Goal: Transaction & Acquisition: Subscribe to service/newsletter

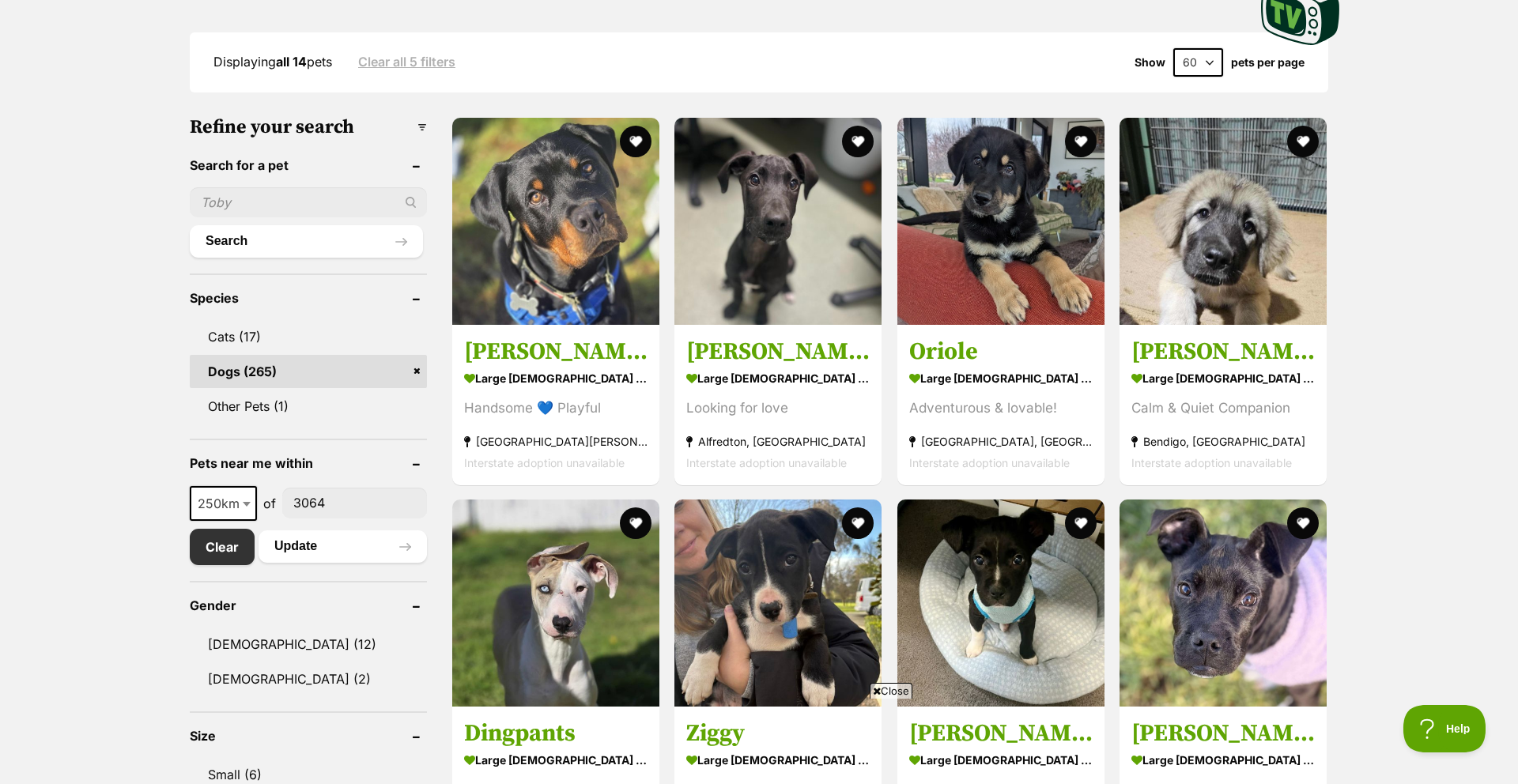
scroll to position [343, 0]
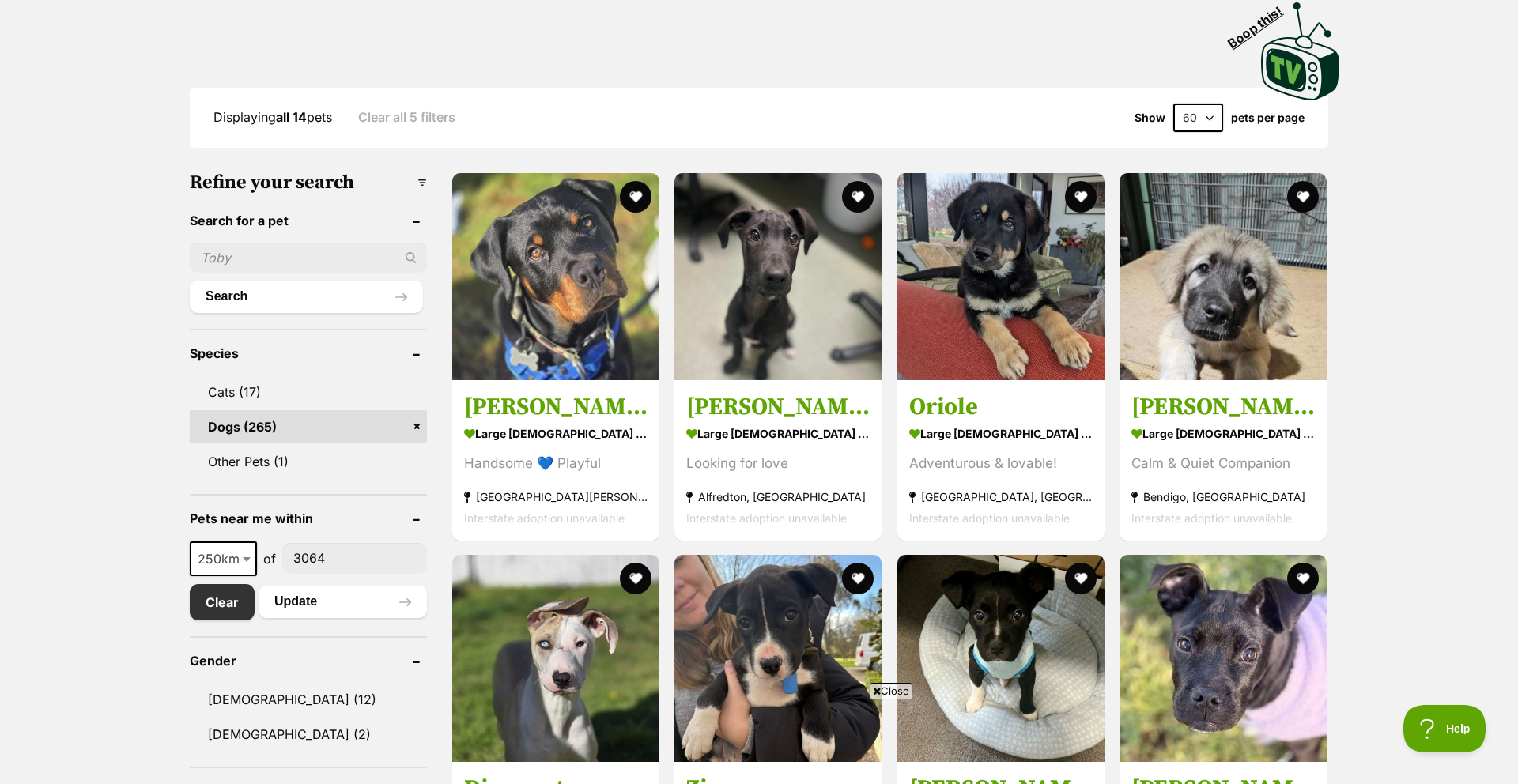
click at [423, 184] on h3 "Refine your search" at bounding box center [307, 182] width 237 height 22
click at [423, 187] on h3 "Refine your search" at bounding box center [307, 182] width 237 height 22
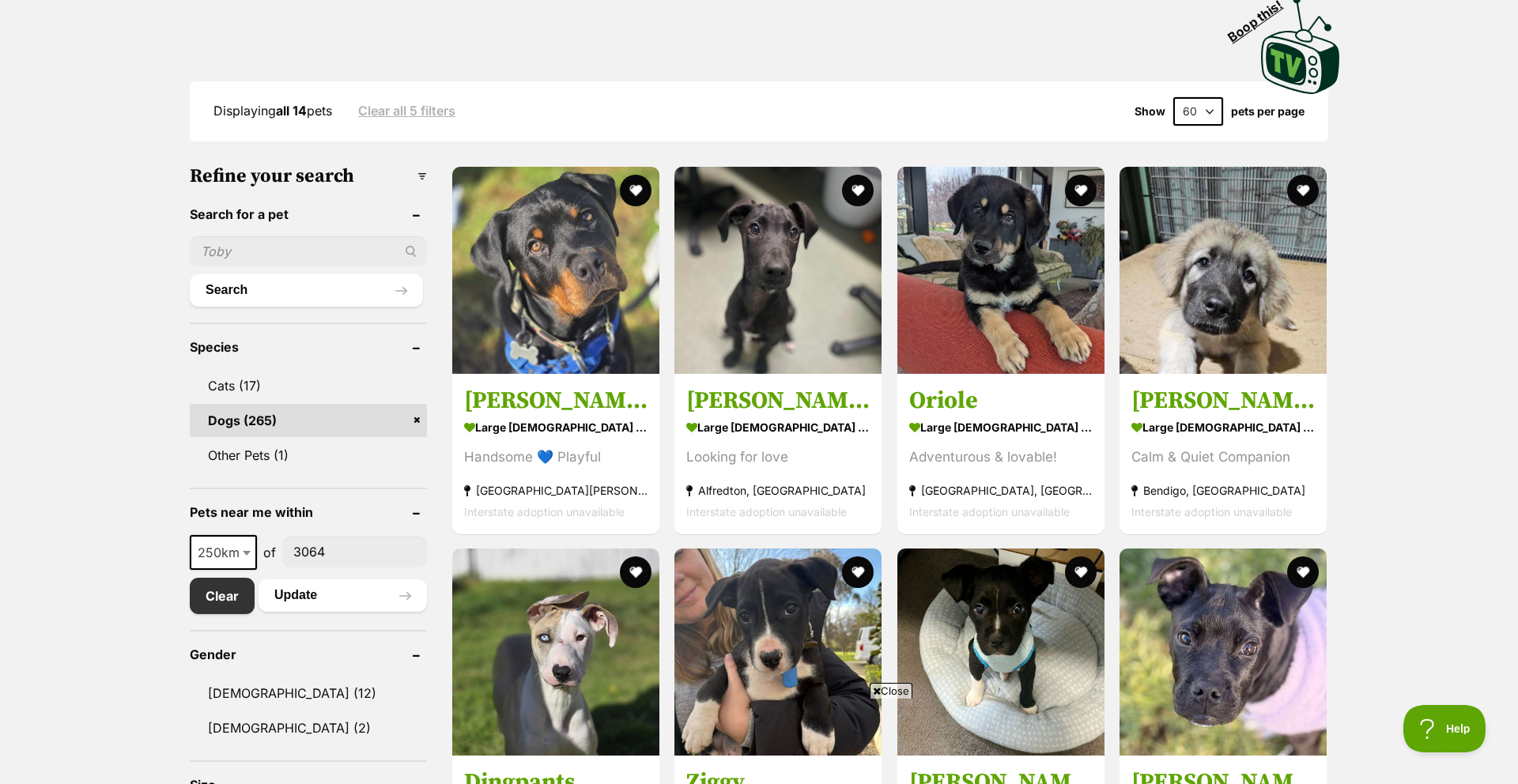
click at [423, 187] on h3 "Refine your search" at bounding box center [307, 176] width 237 height 22
click at [306, 258] on input "text" at bounding box center [307, 251] width 237 height 30
click at [244, 251] on input "text" at bounding box center [307, 251] width 237 height 30
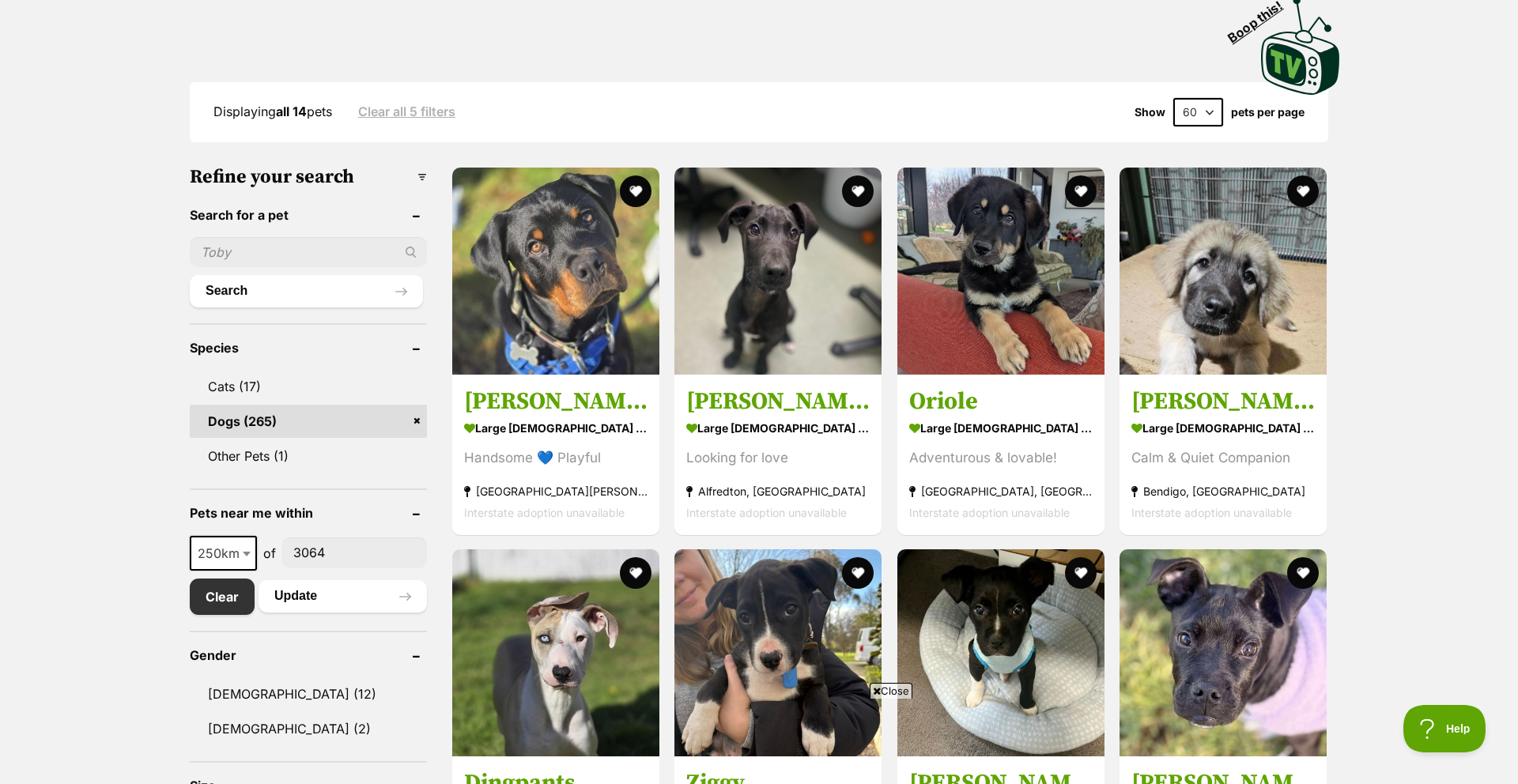
click at [403, 292] on button "Search" at bounding box center [306, 291] width 233 height 32
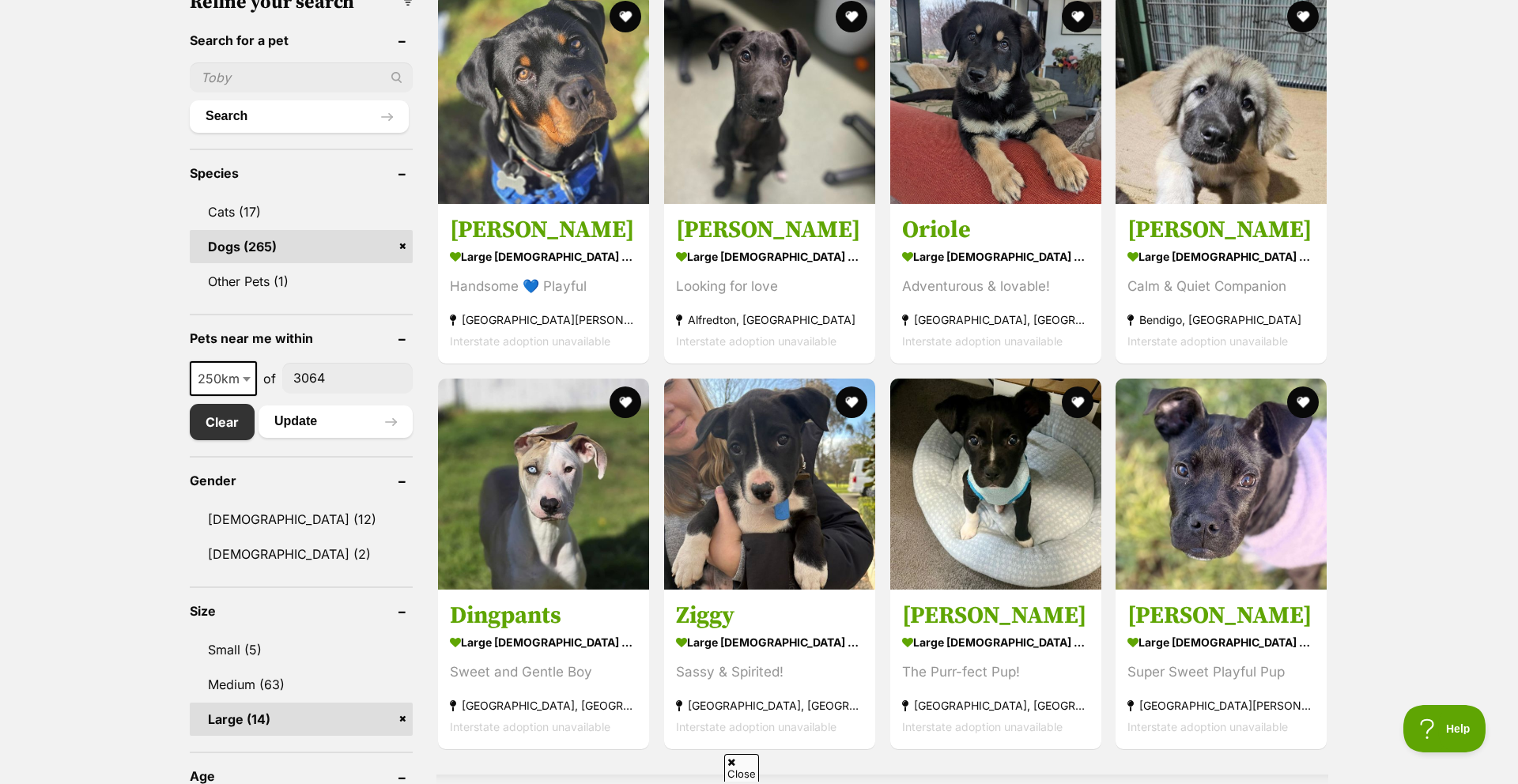
click at [288, 245] on link "Dogs (265)" at bounding box center [301, 247] width 223 height 33
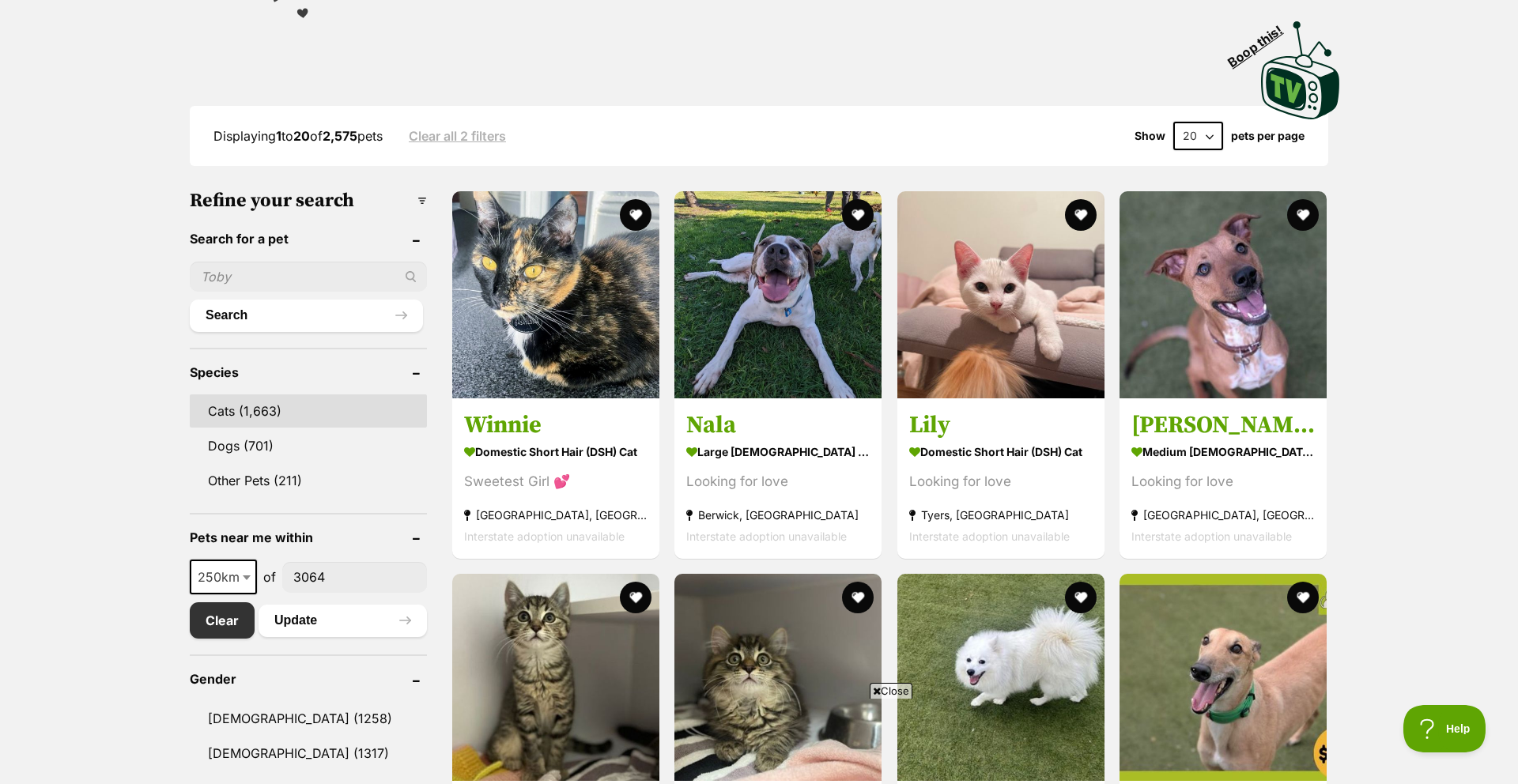
scroll to position [333, 0]
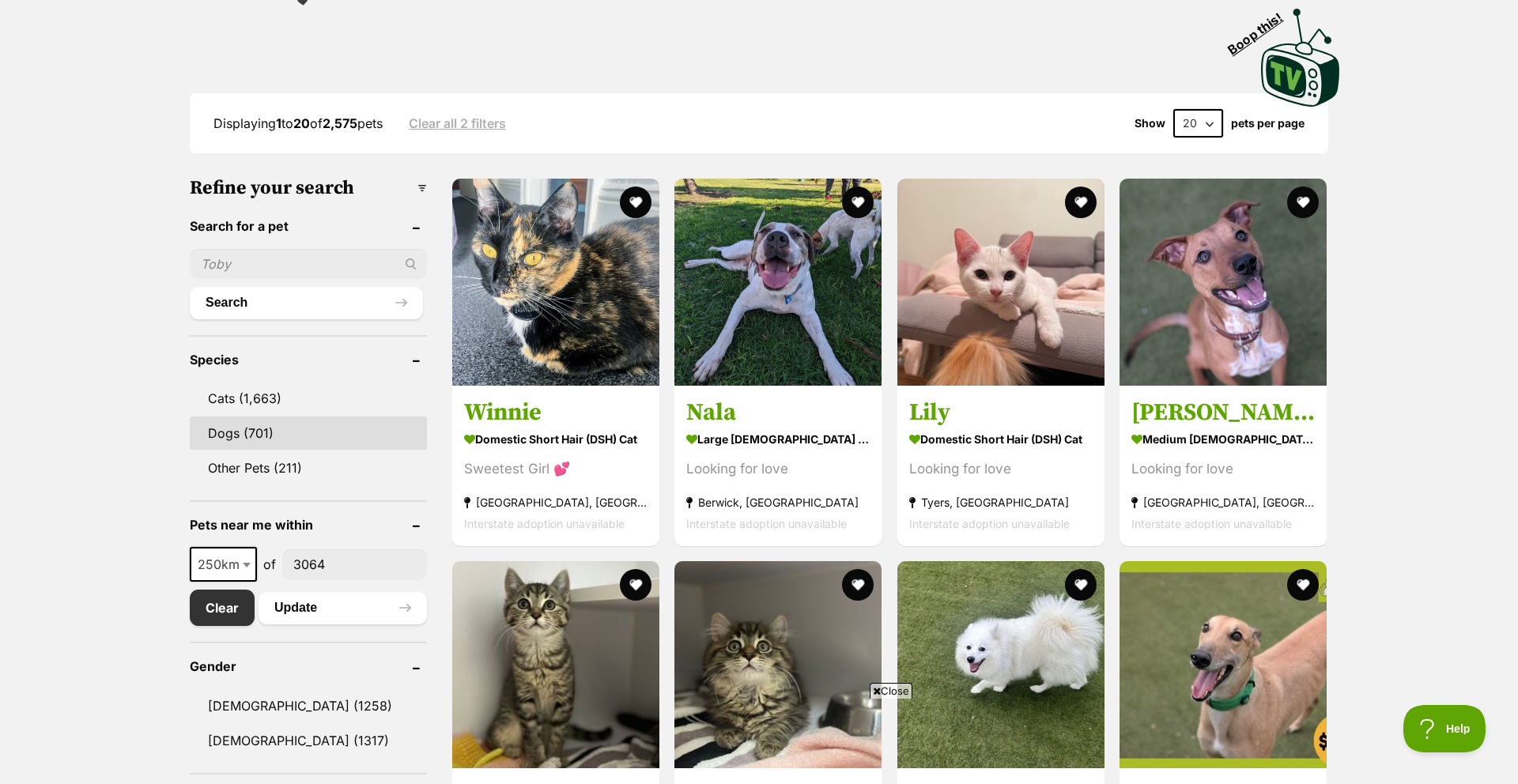
click at [235, 427] on link "Dogs (701)" at bounding box center [307, 433] width 237 height 33
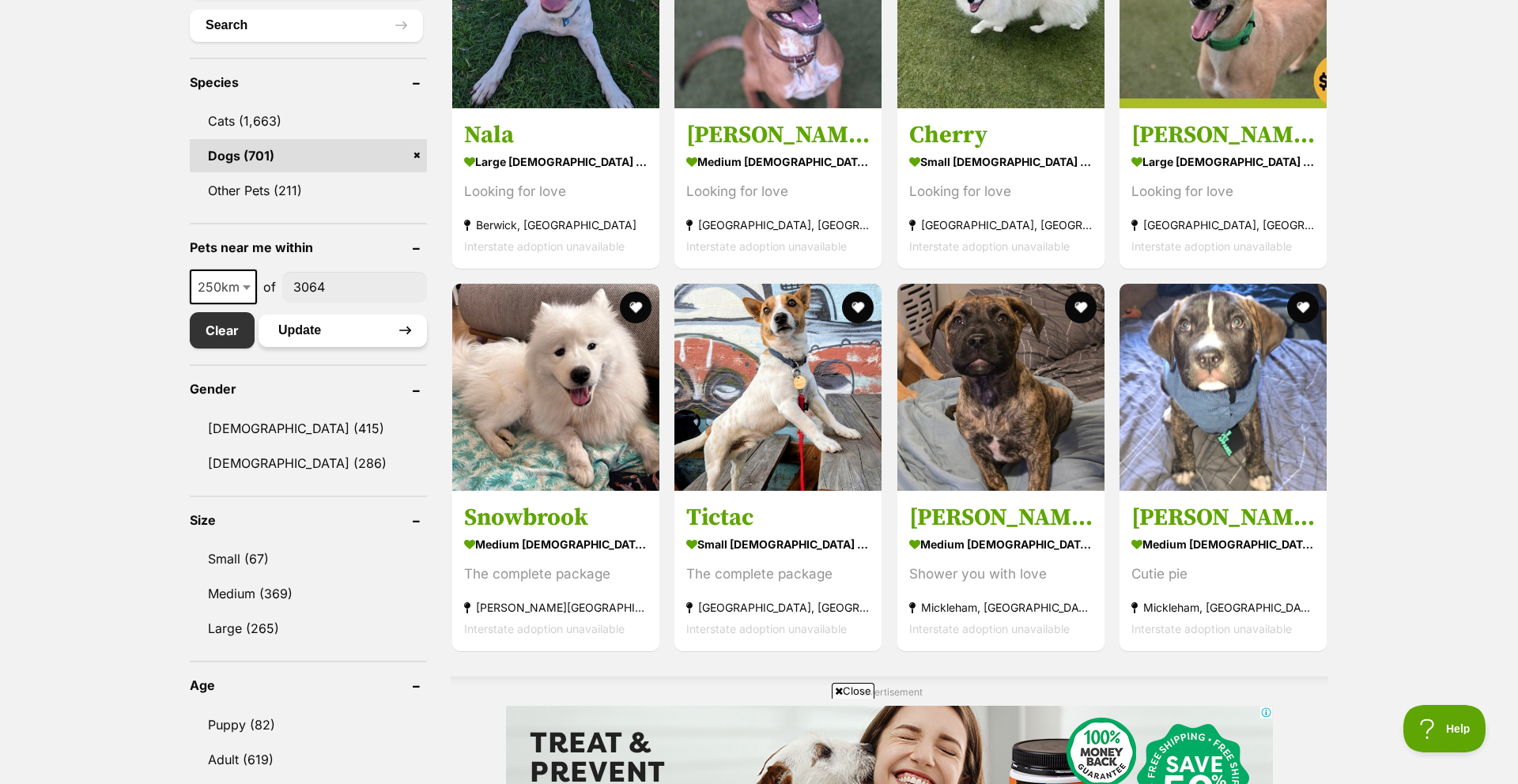
click at [301, 331] on button "Update" at bounding box center [342, 330] width 168 height 32
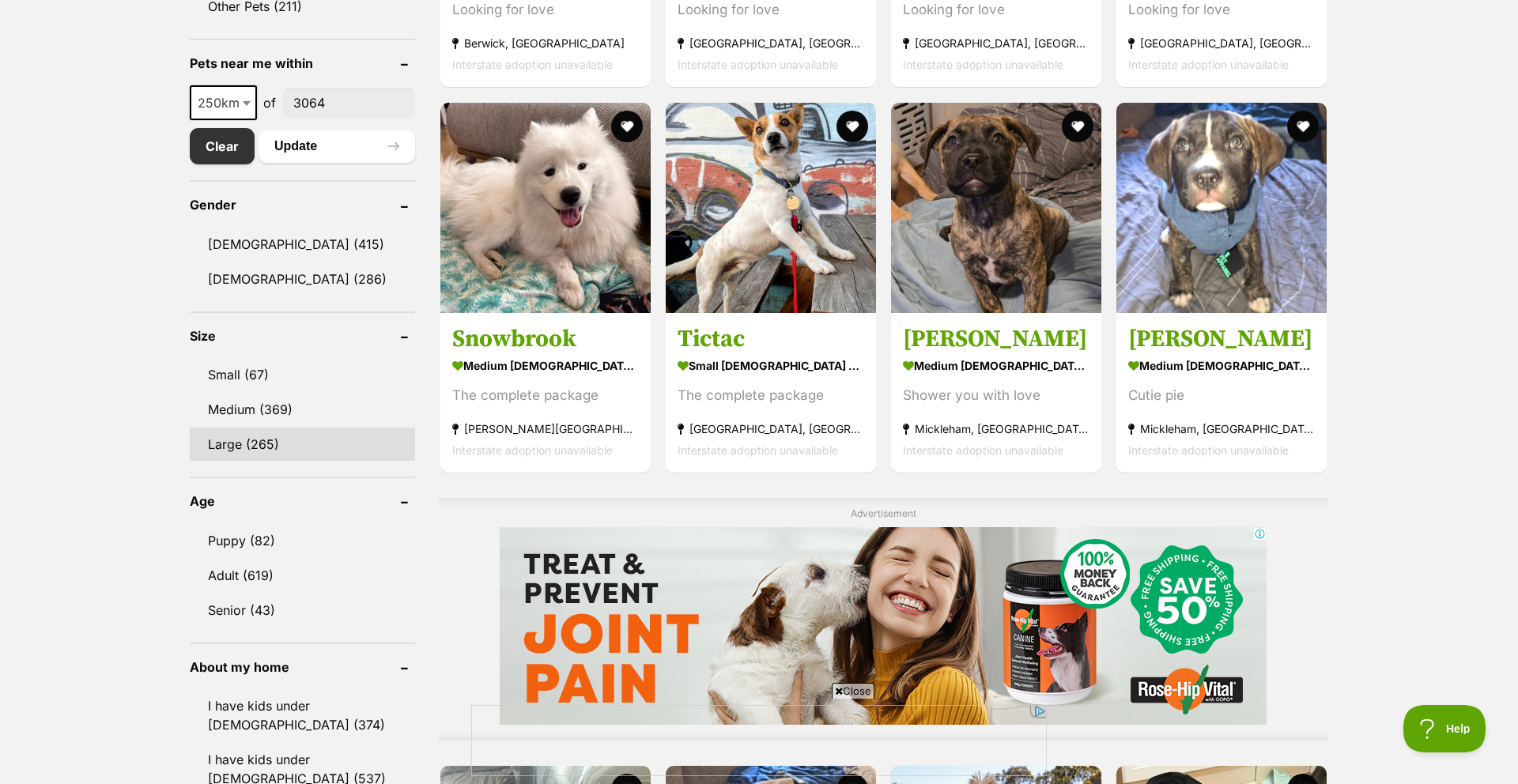
scroll to position [898, 0]
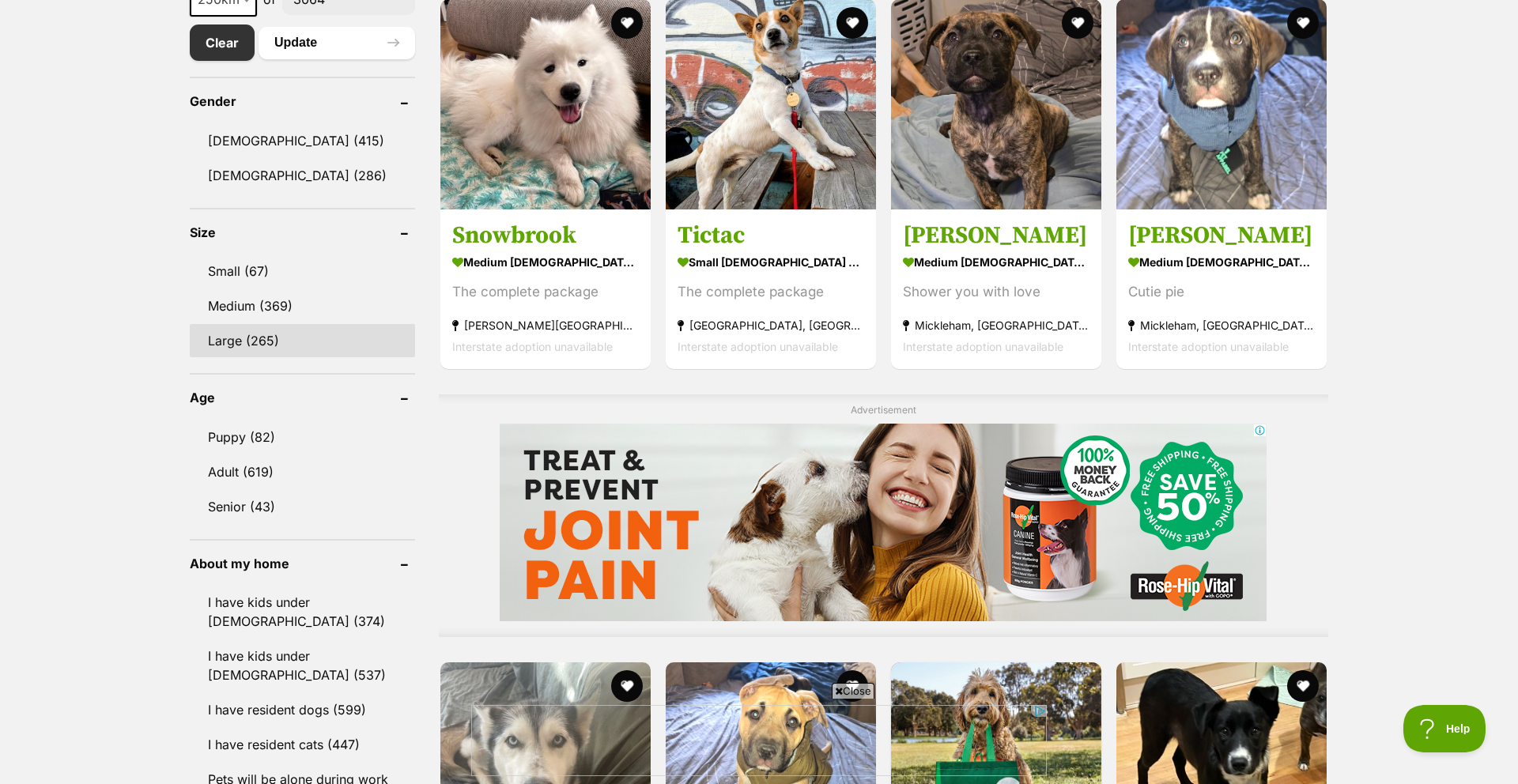
click at [222, 352] on link "Large (265)" at bounding box center [302, 340] width 225 height 33
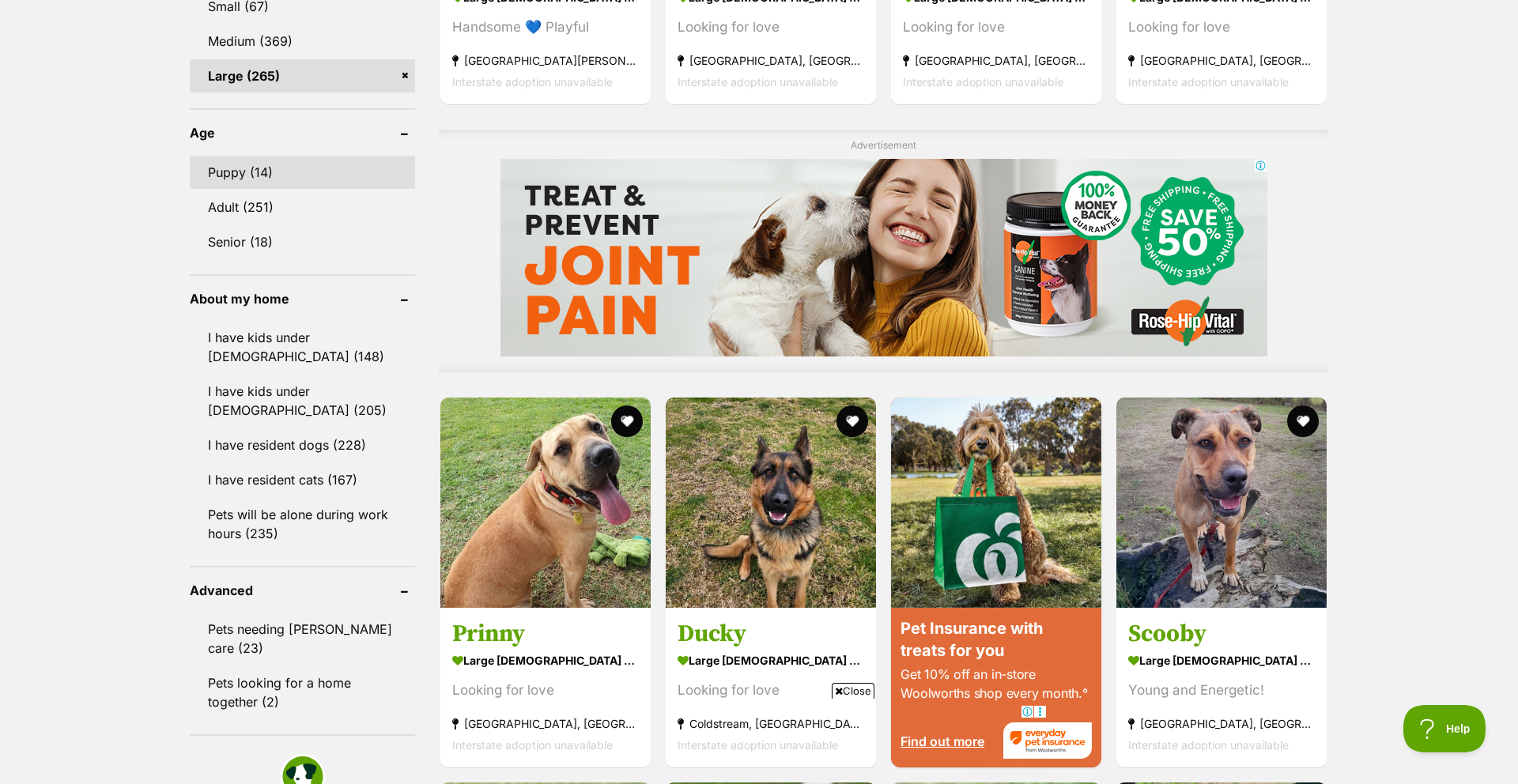
click at [250, 173] on link "Puppy (14)" at bounding box center [302, 172] width 225 height 33
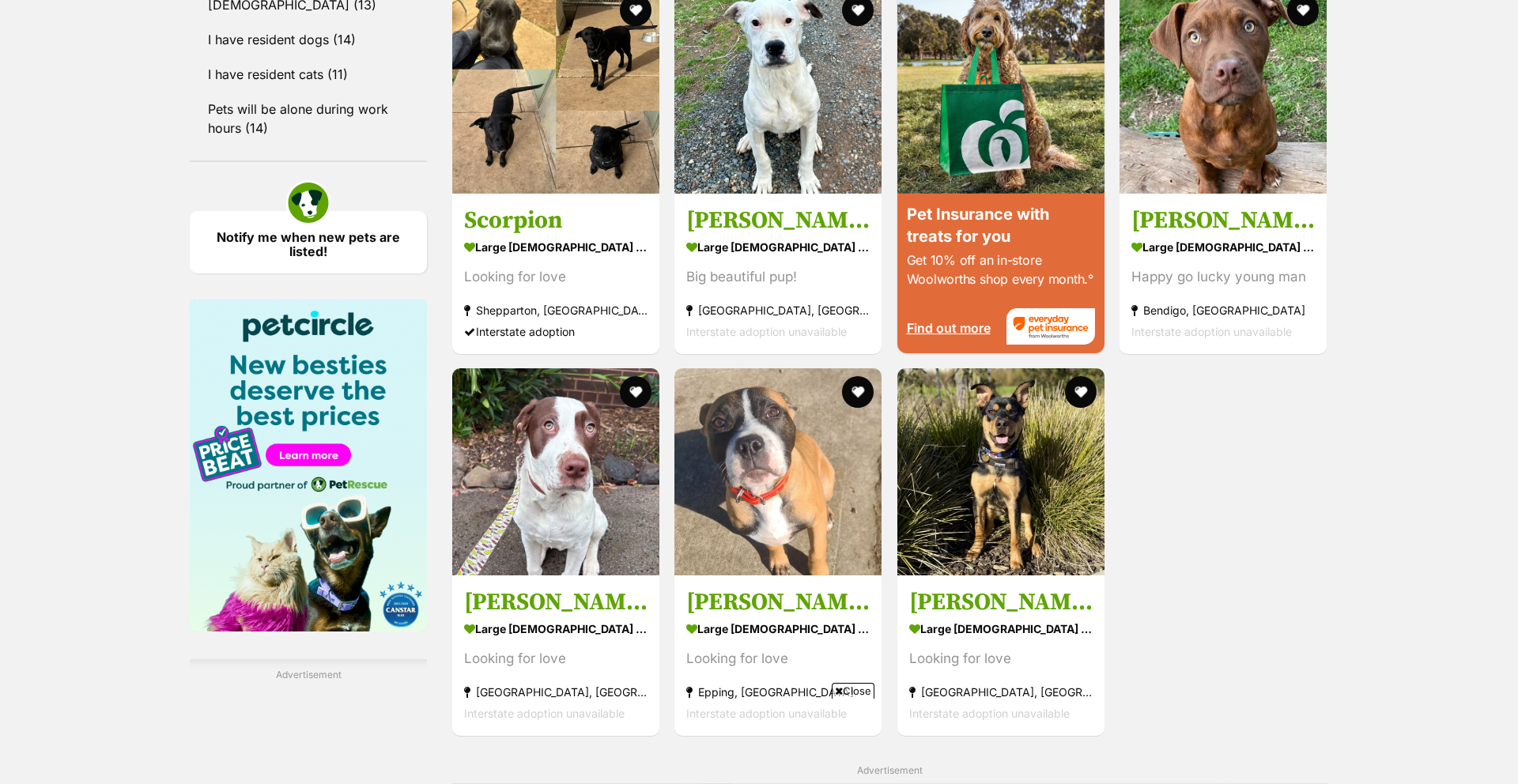
scroll to position [1569, 0]
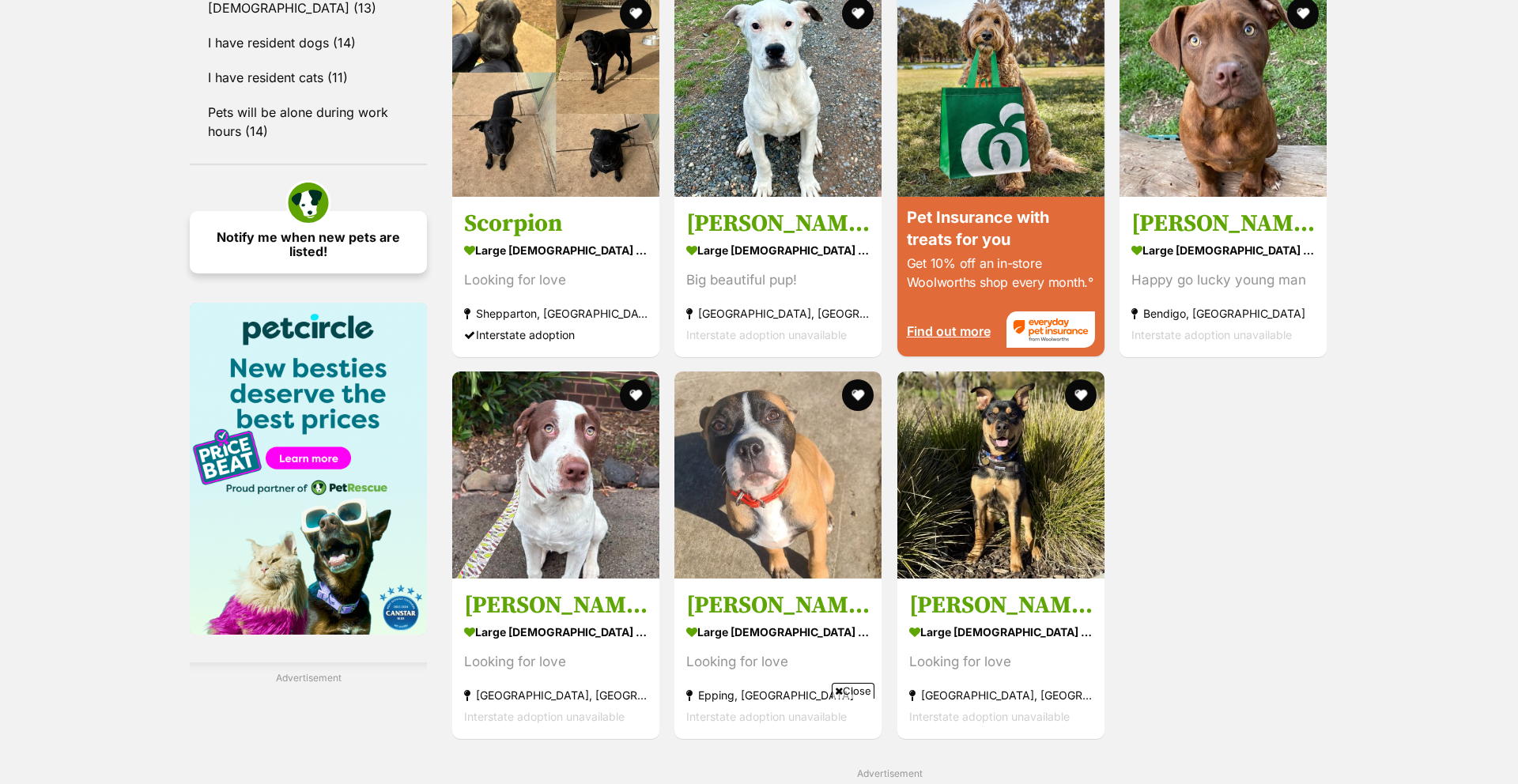
click at [308, 211] on link "Notify me when new pets are listed!" at bounding box center [307, 242] width 237 height 63
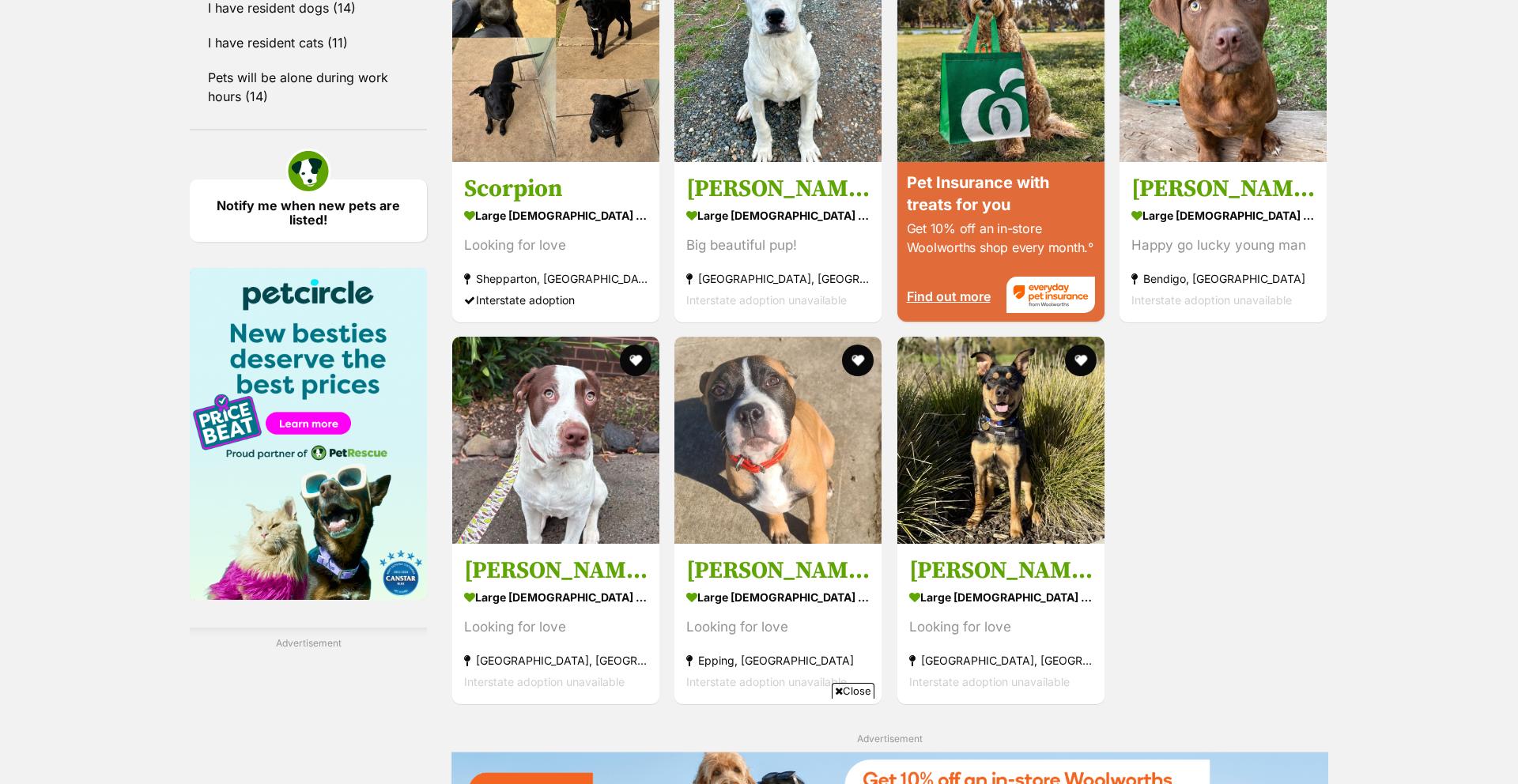
scroll to position [0, 0]
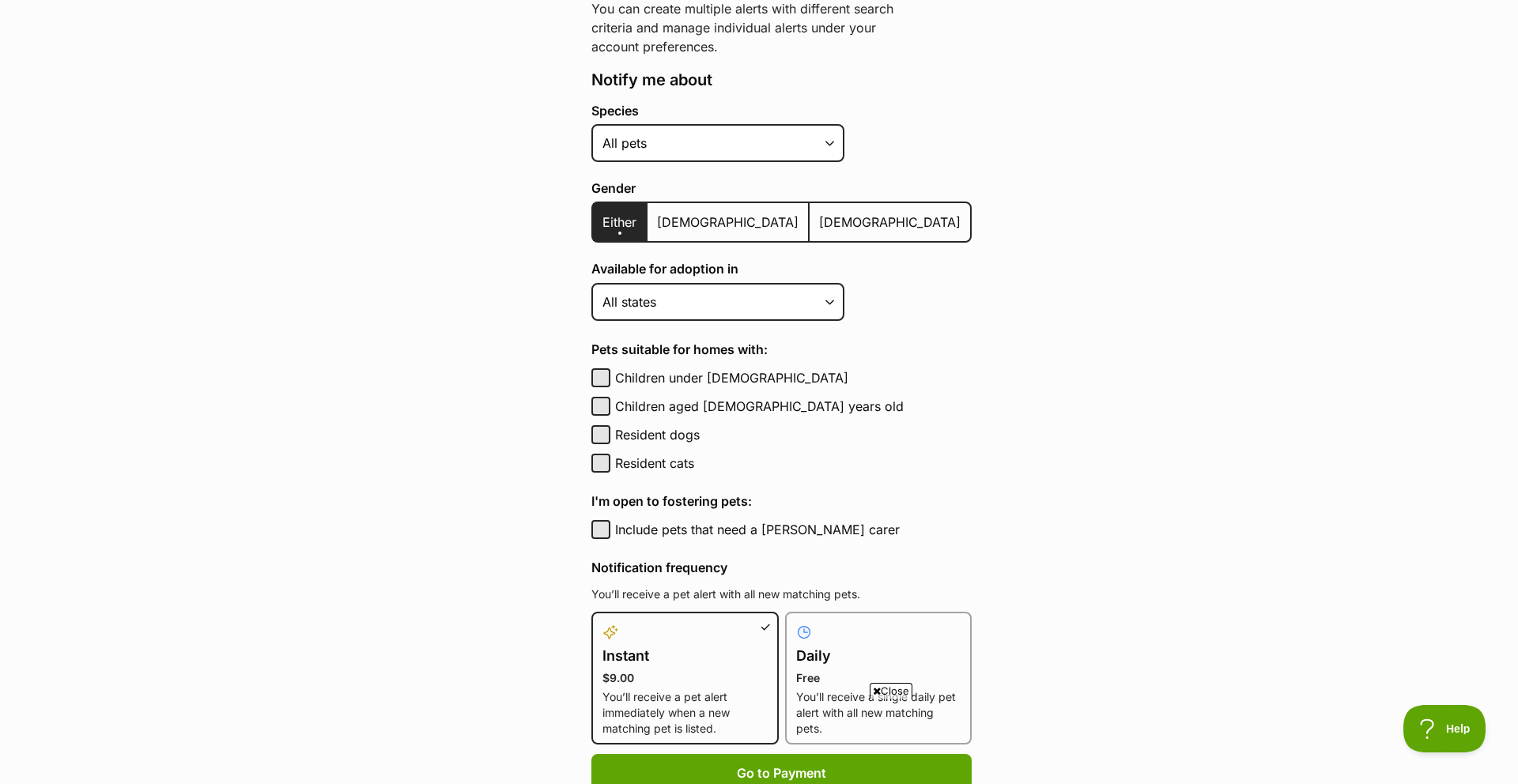
scroll to position [303, 0]
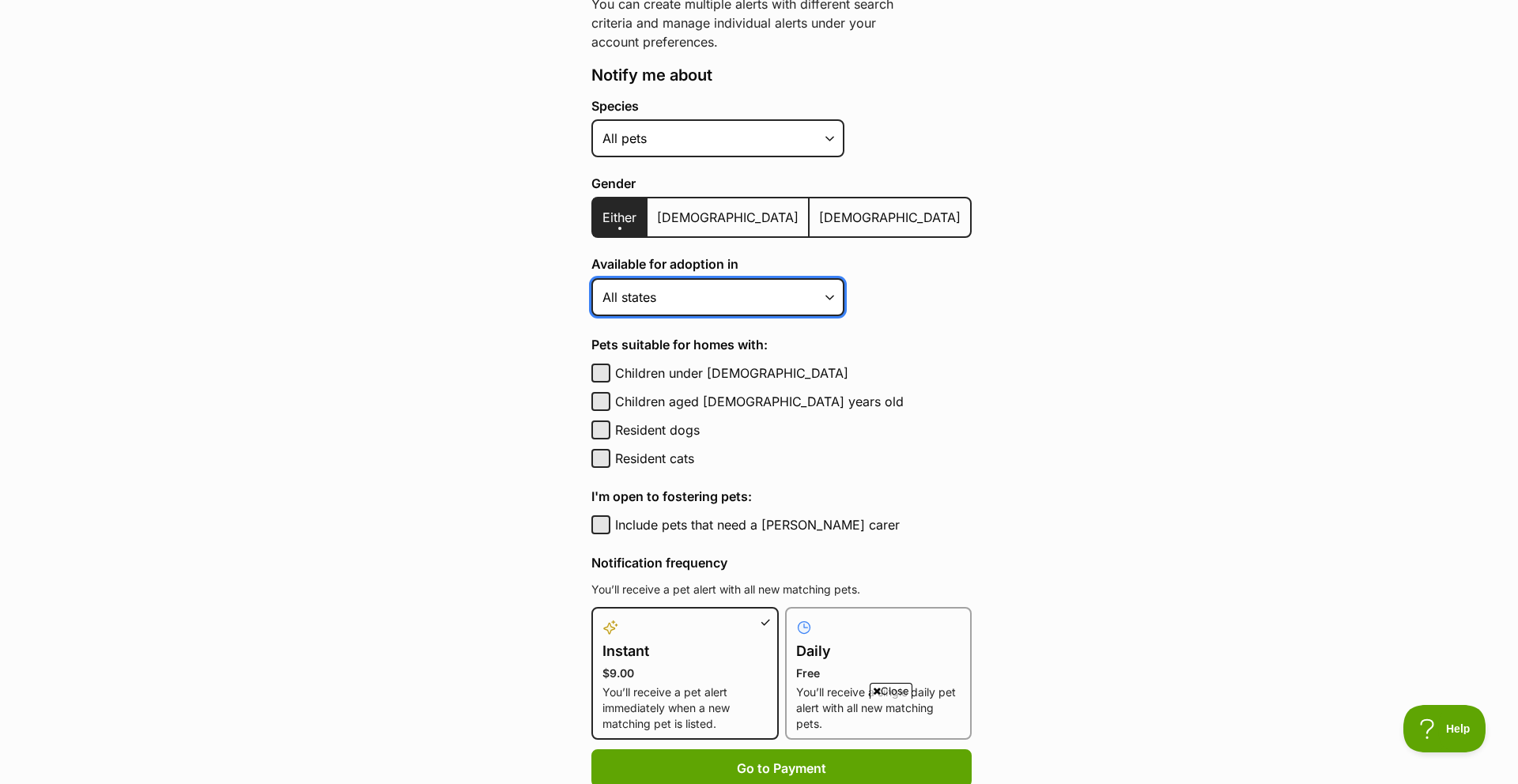
click at [831, 299] on select "Australian Capital Territory New South Wales Northern Territory Queensland Sout…" at bounding box center [718, 297] width 253 height 38
select select "2"
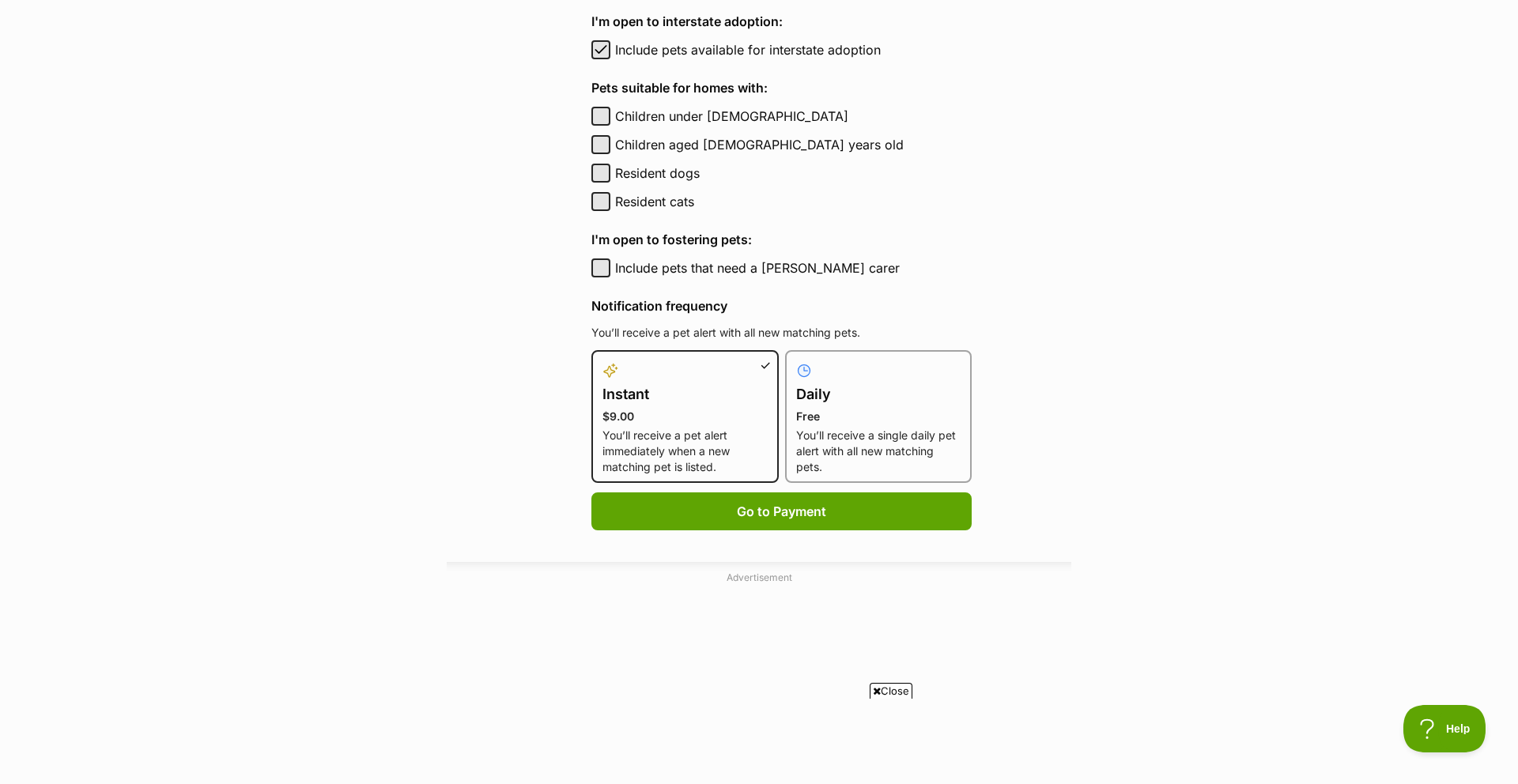
scroll to position [628, 0]
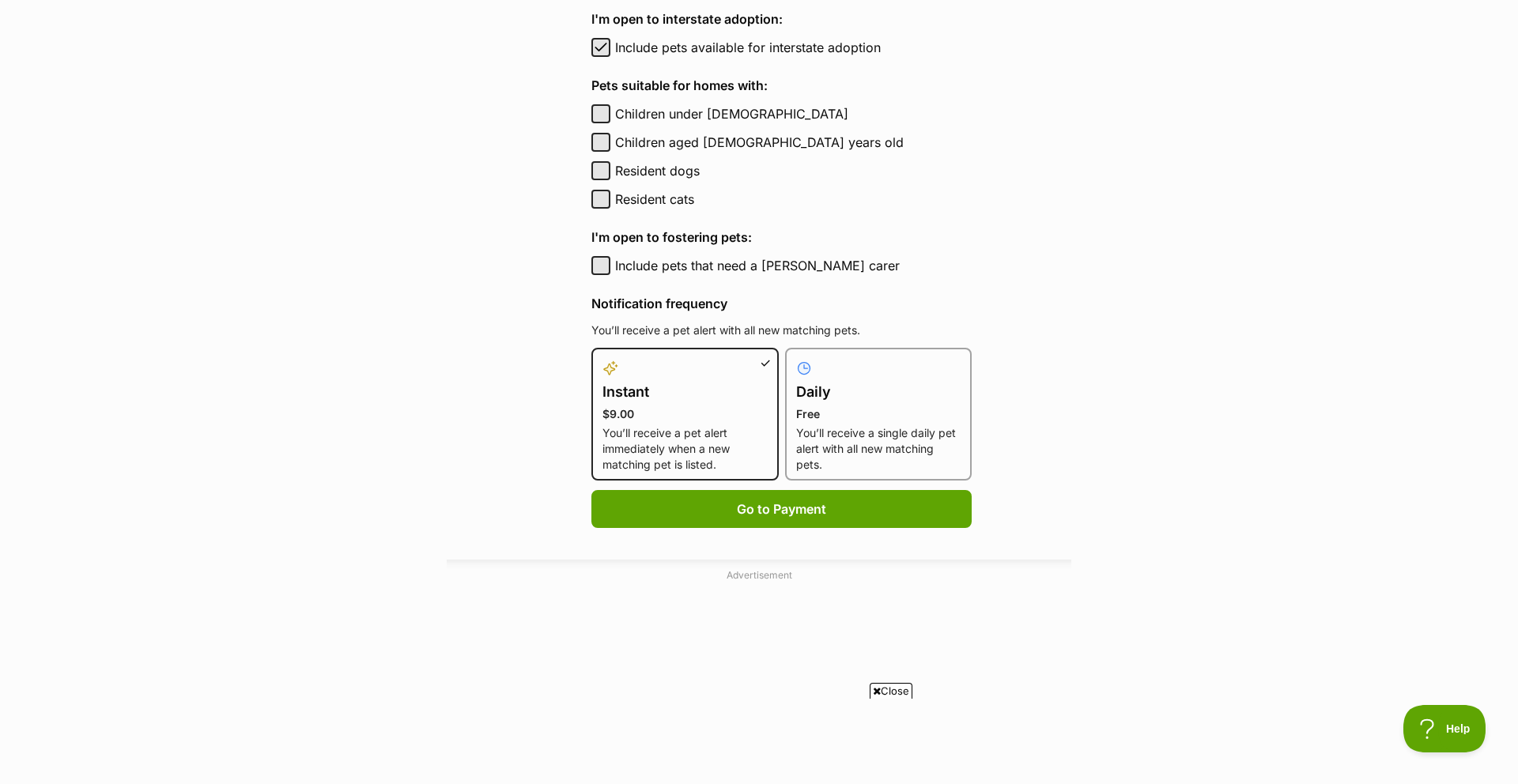
click at [818, 384] on h4 "Daily" at bounding box center [878, 392] width 165 height 22
click at [796, 358] on input "Daily Free You’ll receive a single daily pet alert with all new matching pets." at bounding box center [795, 358] width 1 height 1
radio input "true"
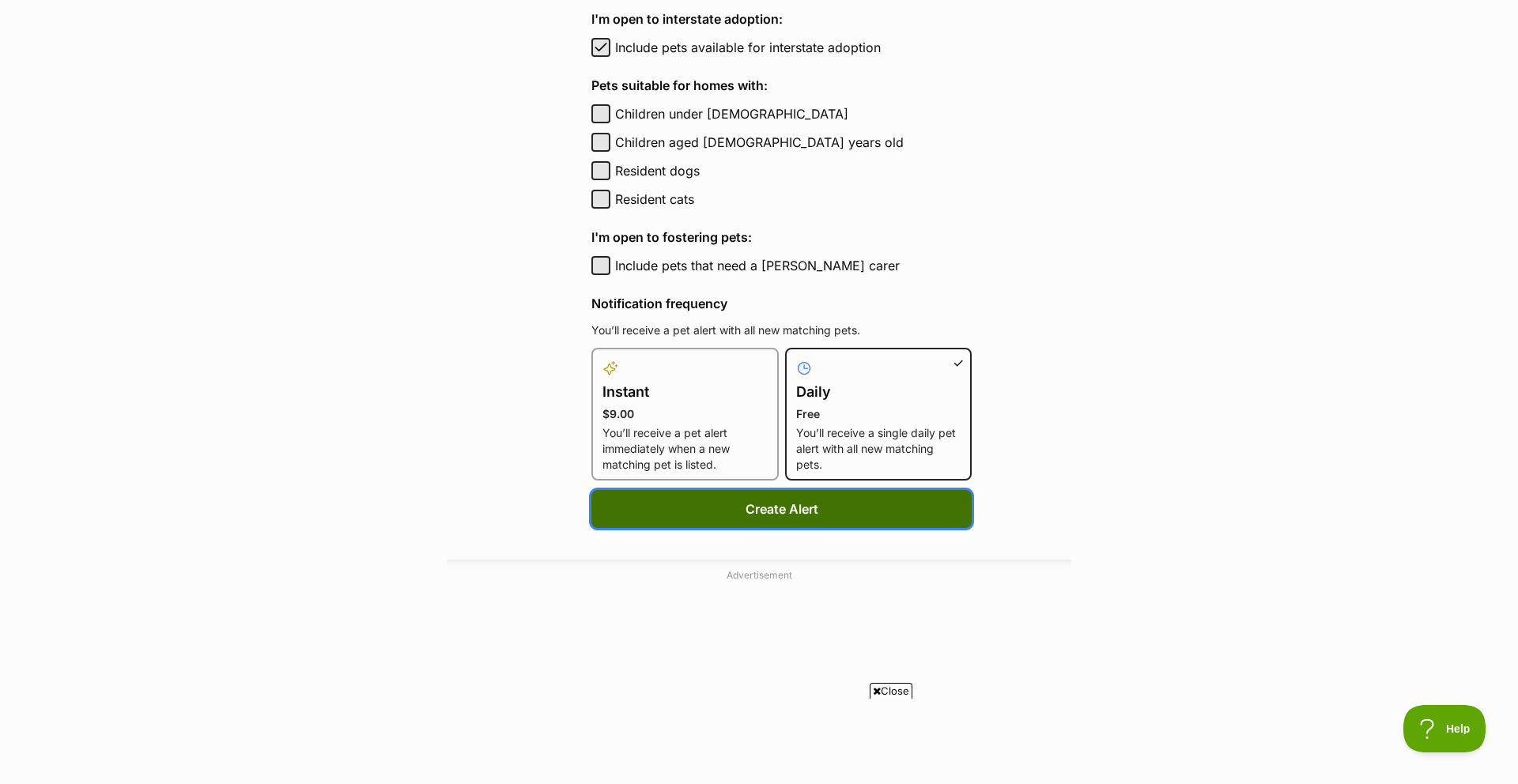
click at [812, 512] on button "Create Alert" at bounding box center [781, 508] width 380 height 38
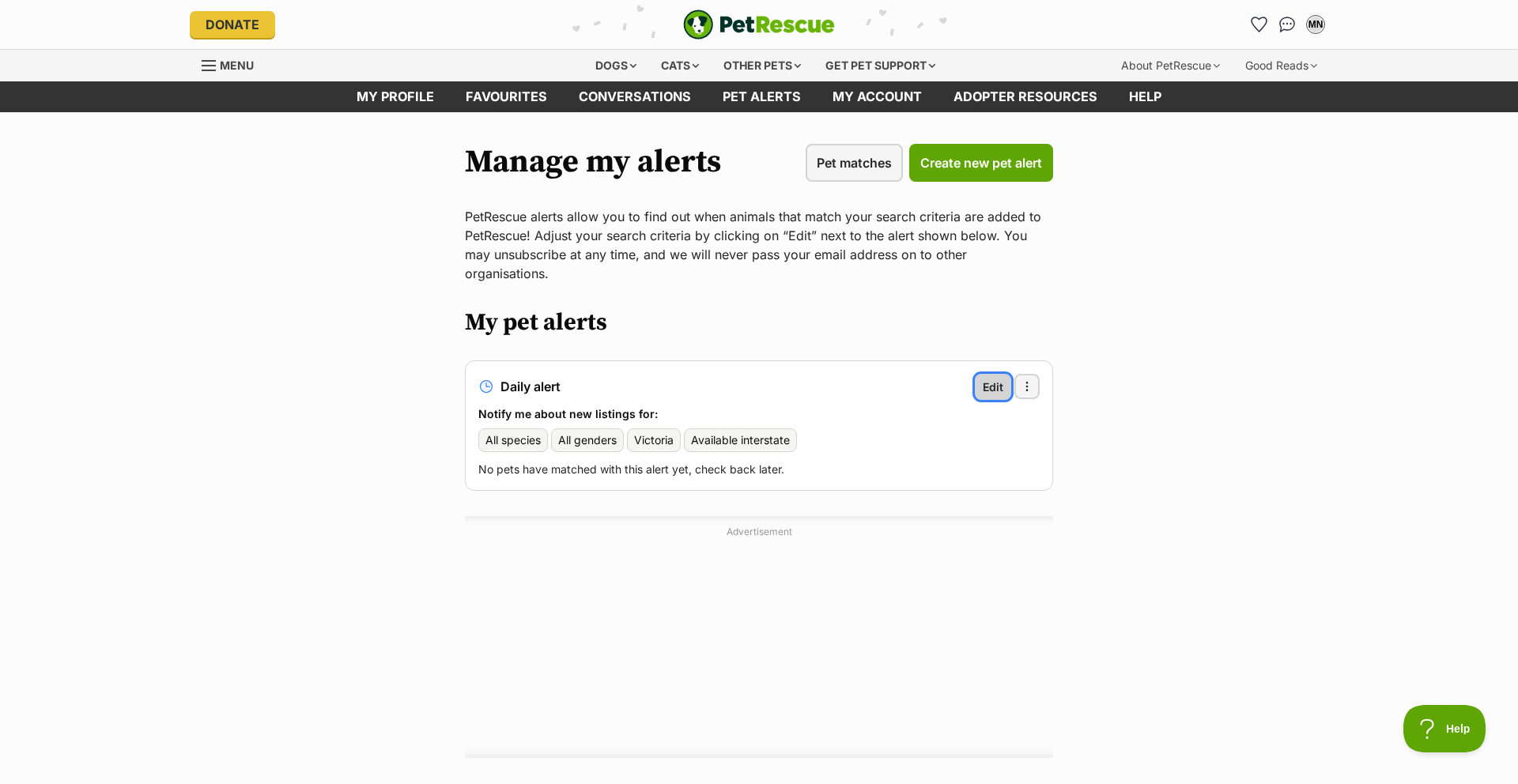
click at [993, 379] on span "Edit" at bounding box center [992, 387] width 20 height 16
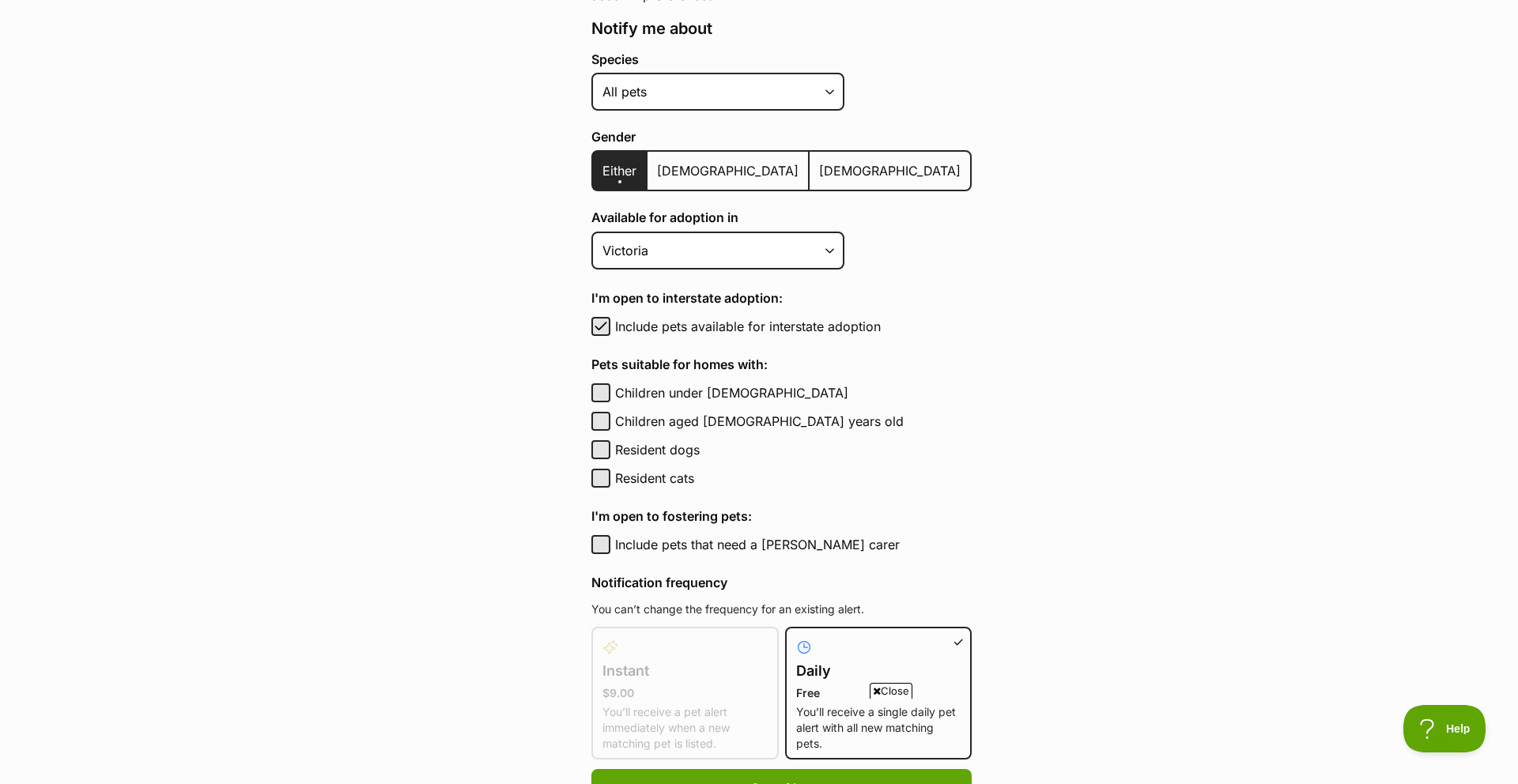
scroll to position [349, 0]
click at [831, 251] on select "Australian Capital Territory New South Wales Northern Territory Queensland Sout…" at bounding box center [718, 250] width 253 height 38
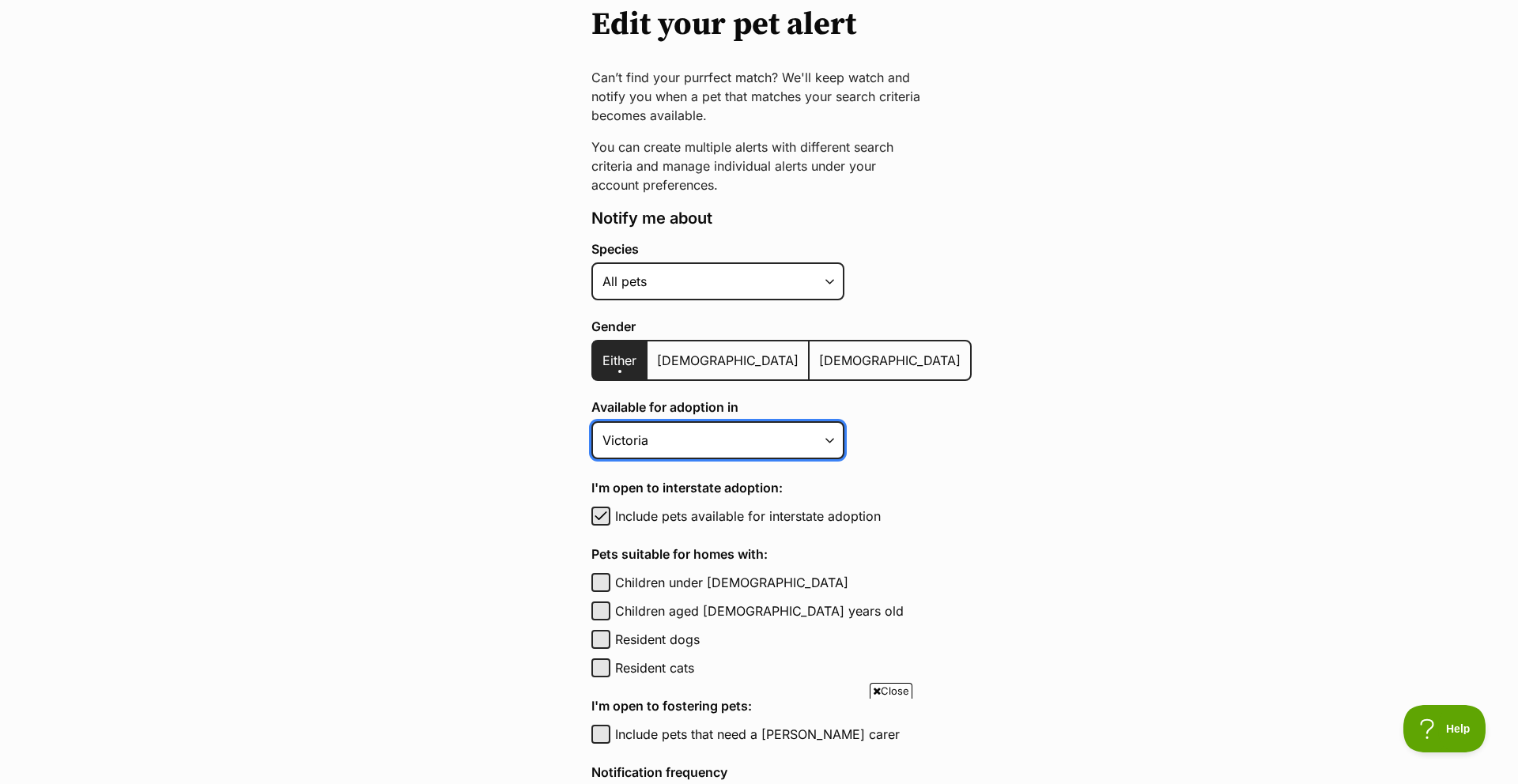
scroll to position [156, 0]
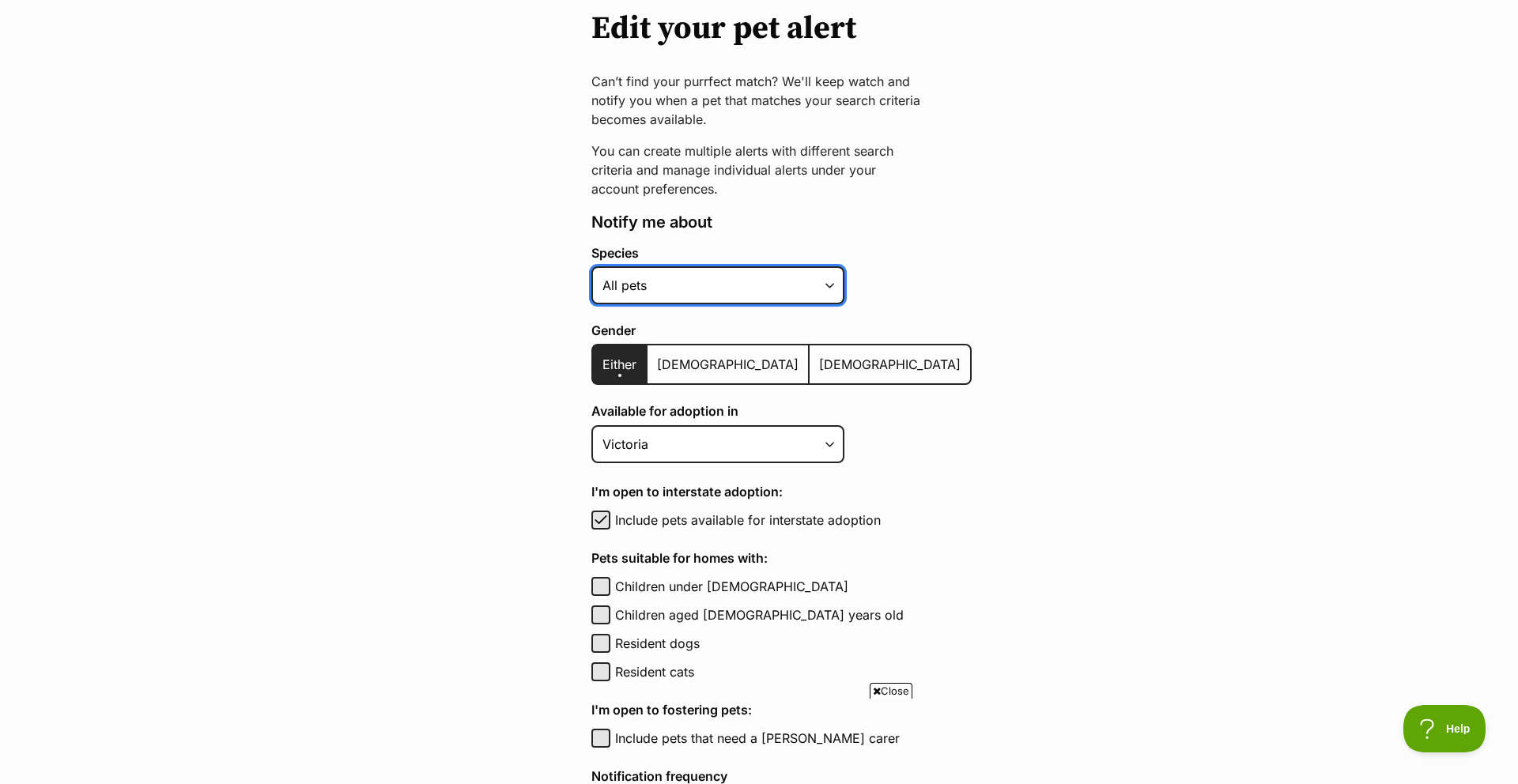
click at [833, 286] on select "Alpaca Bird Cat Chicken Cow Dog Donkey Duck Ferret Fish Goat Goose Guinea Fowl …" at bounding box center [718, 285] width 253 height 38
select select "1"
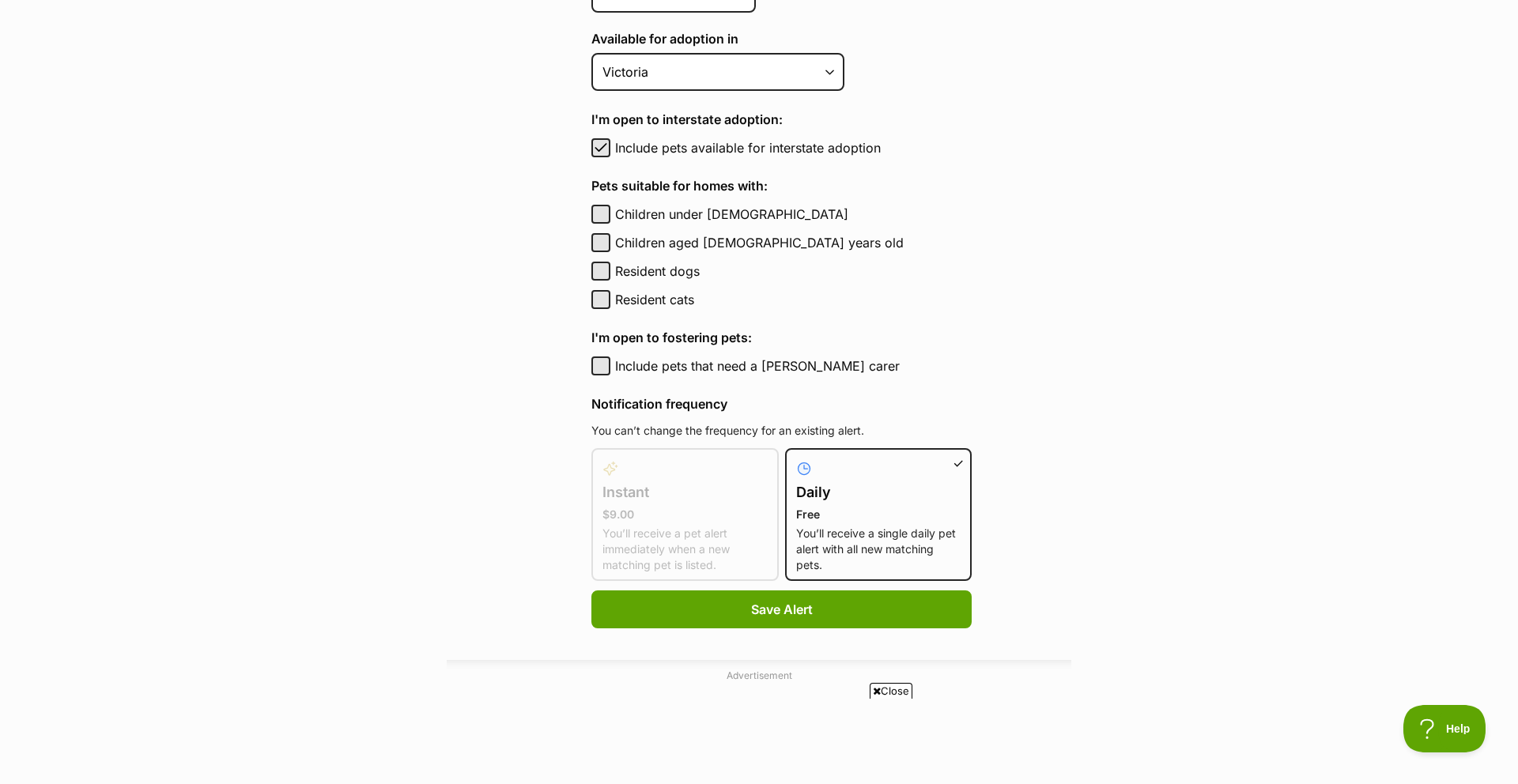
scroll to position [687, 0]
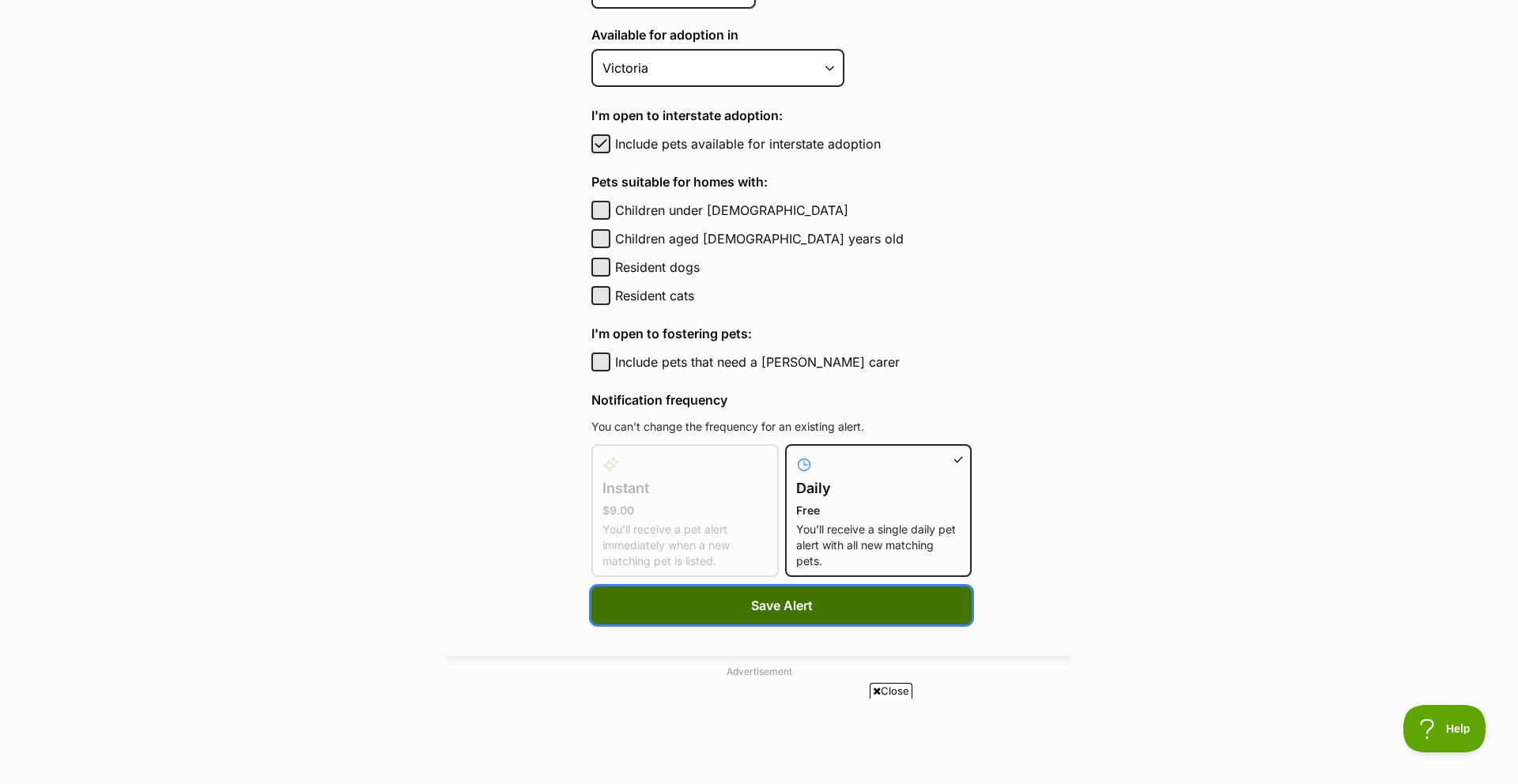
click at [845, 598] on button "Save Alert" at bounding box center [781, 605] width 380 height 38
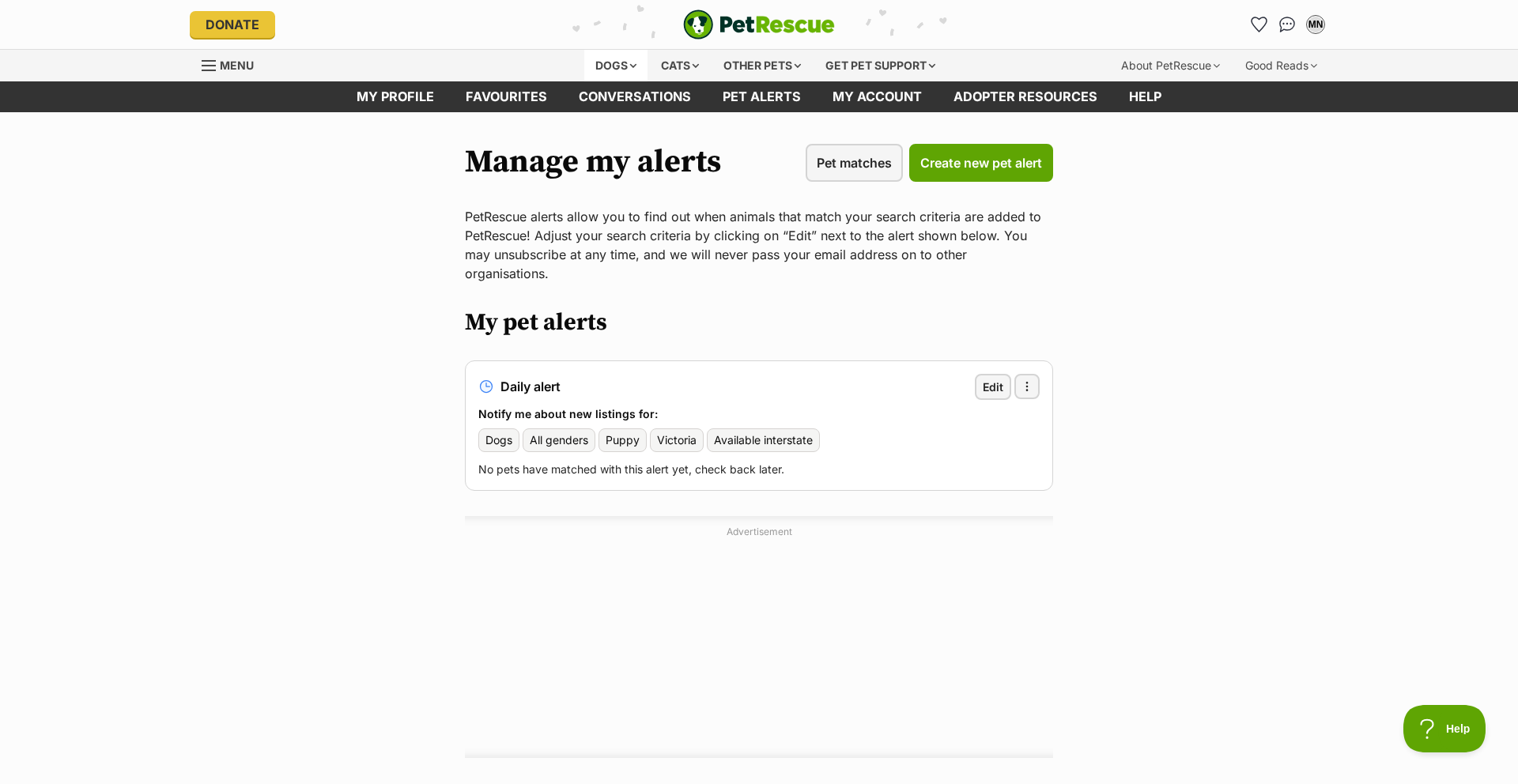
click at [602, 63] on div "Dogs" at bounding box center [615, 66] width 63 height 32
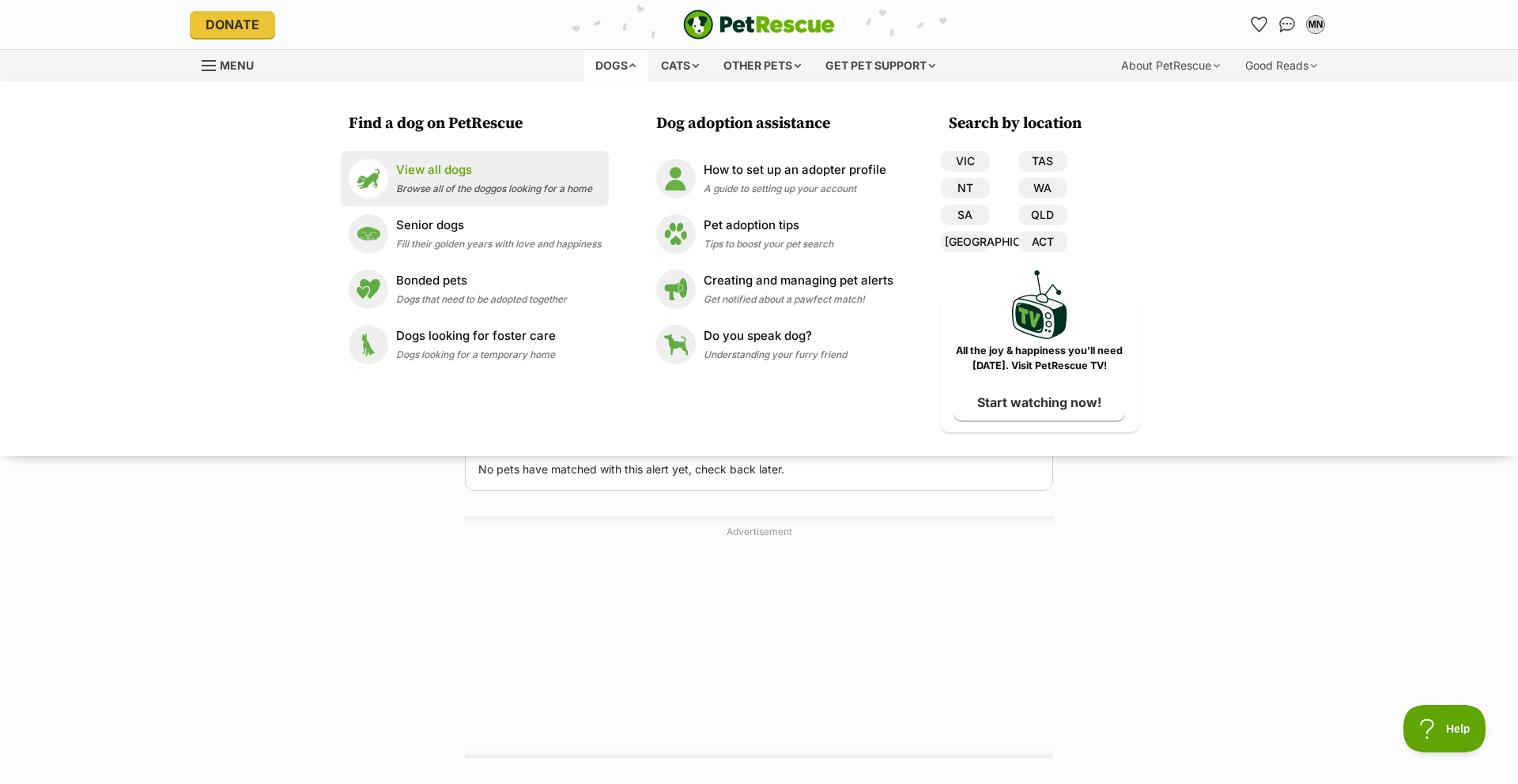
click at [435, 172] on p "View all dogs" at bounding box center [494, 170] width 196 height 18
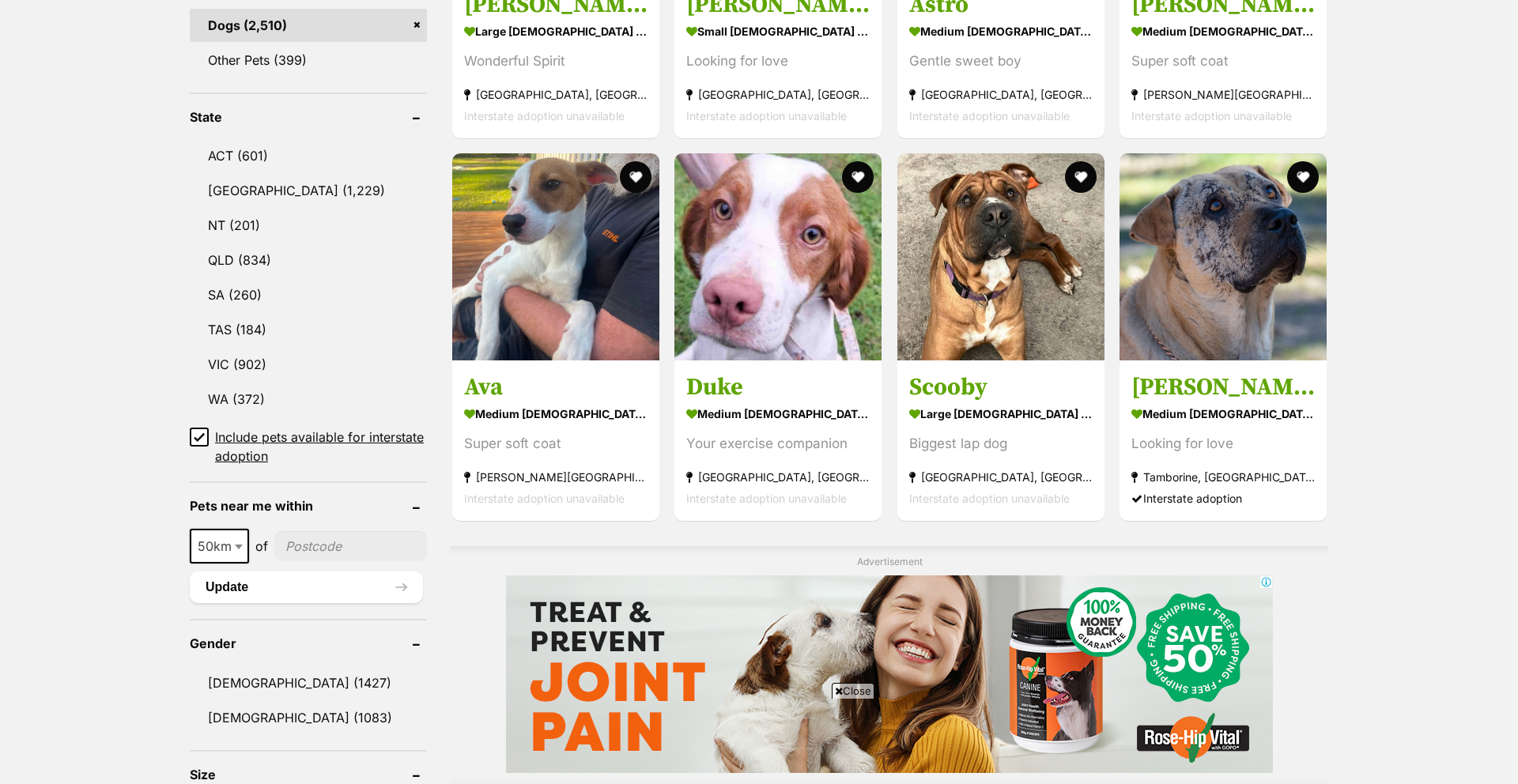
scroll to position [748, 0]
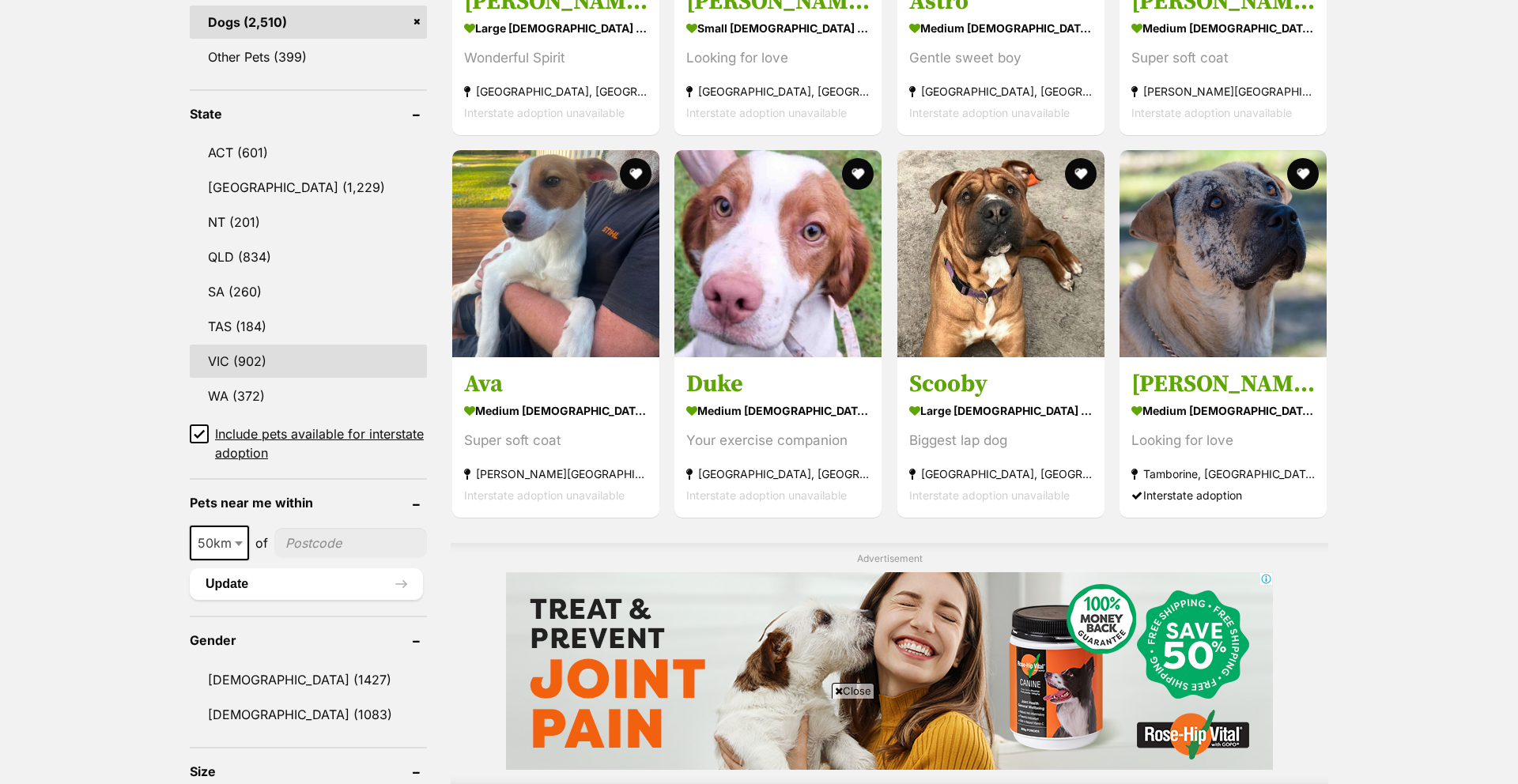
click at [255, 355] on link "VIC (902)" at bounding box center [307, 362] width 237 height 33
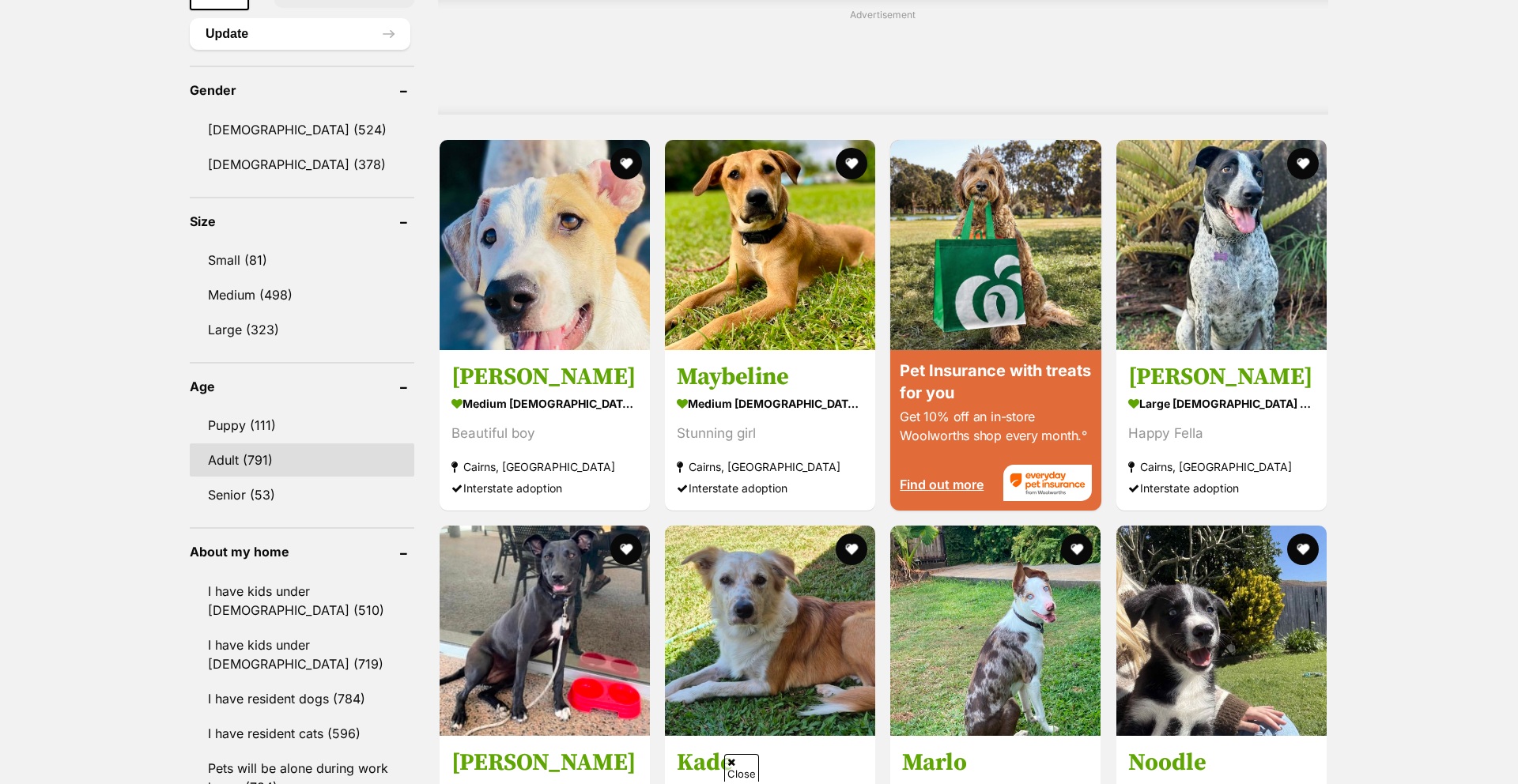
scroll to position [1296, 0]
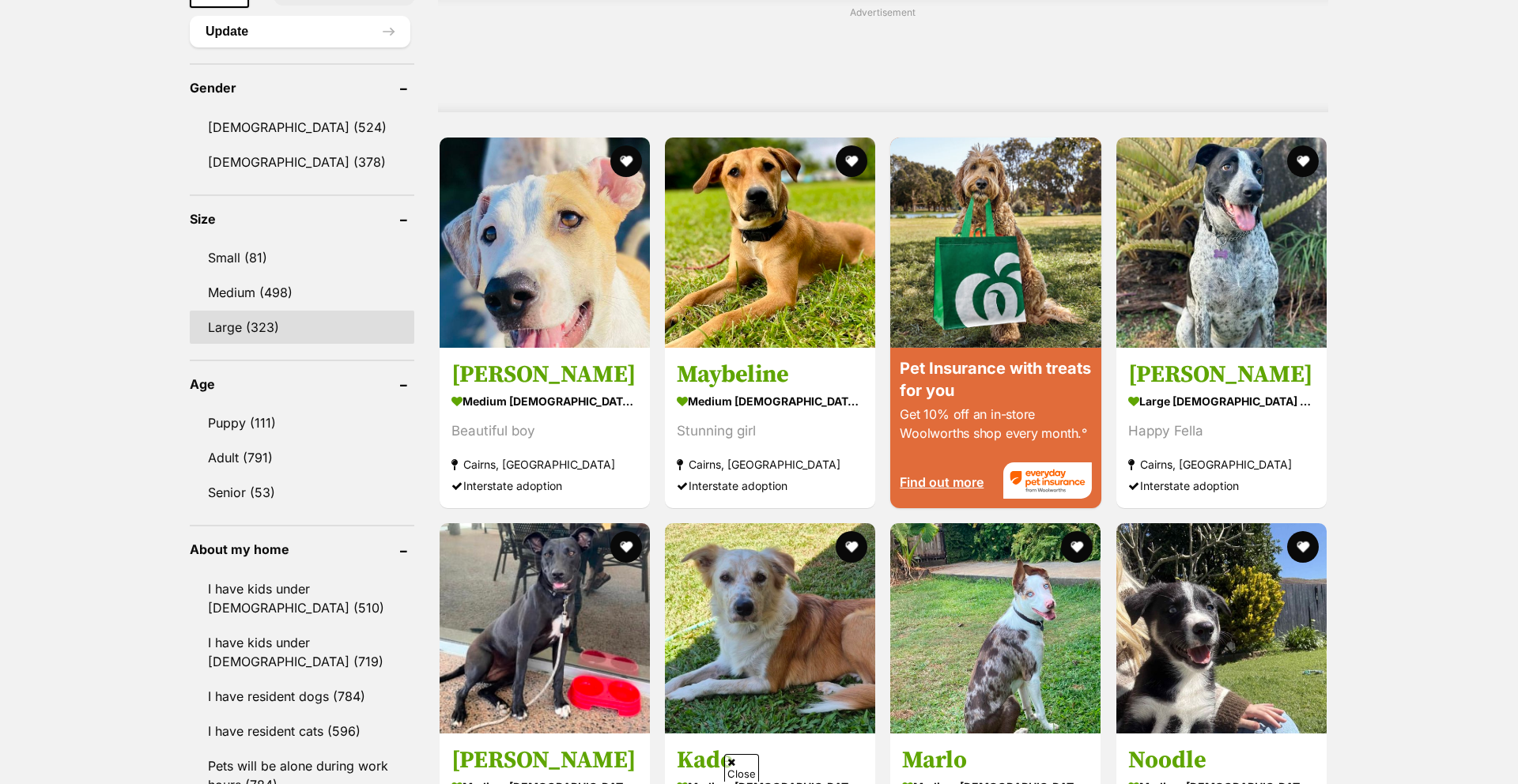
click at [267, 324] on link "Large (323)" at bounding box center [302, 327] width 224 height 33
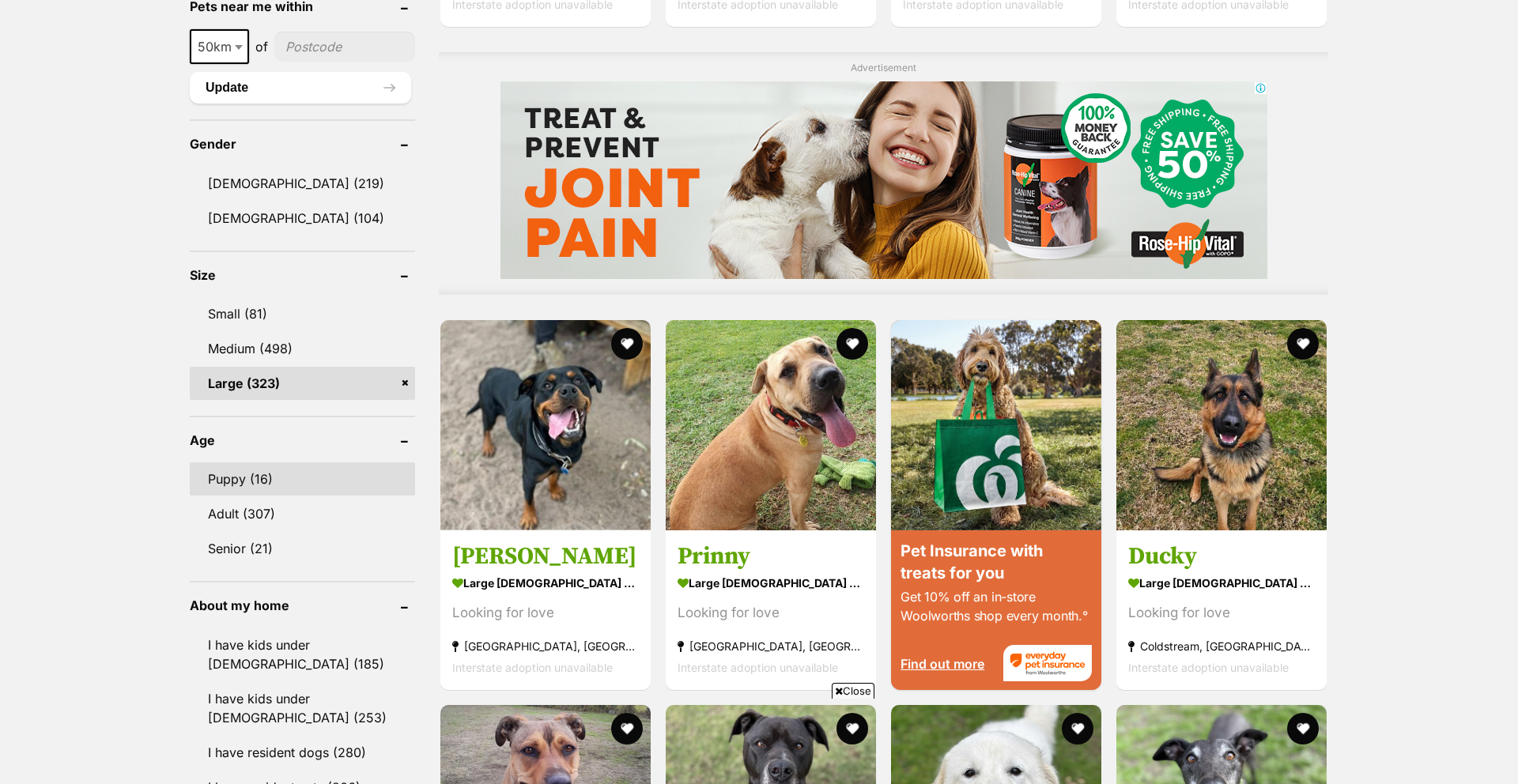
click at [267, 472] on link "Puppy (16)" at bounding box center [302, 479] width 225 height 33
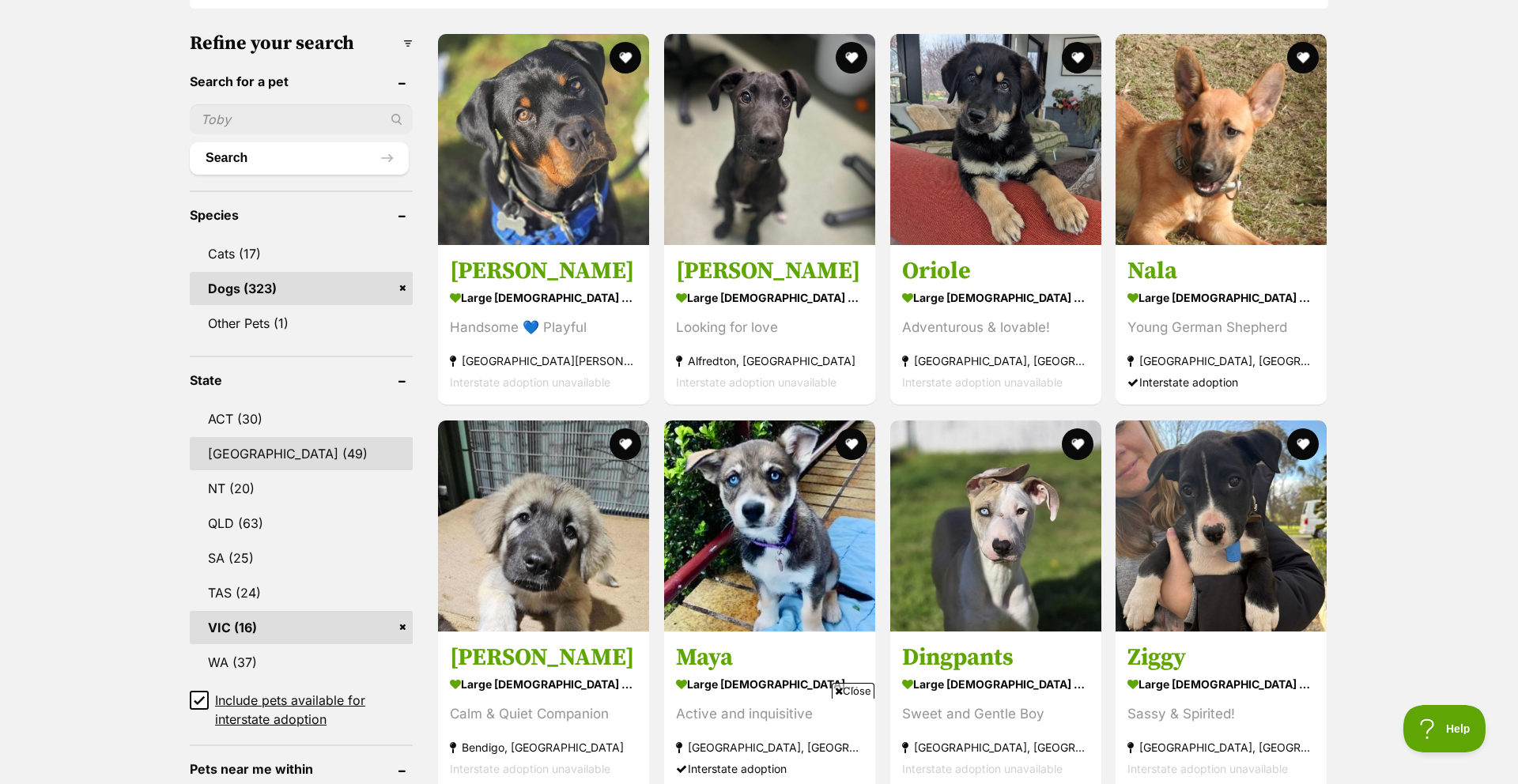
scroll to position [480, 0]
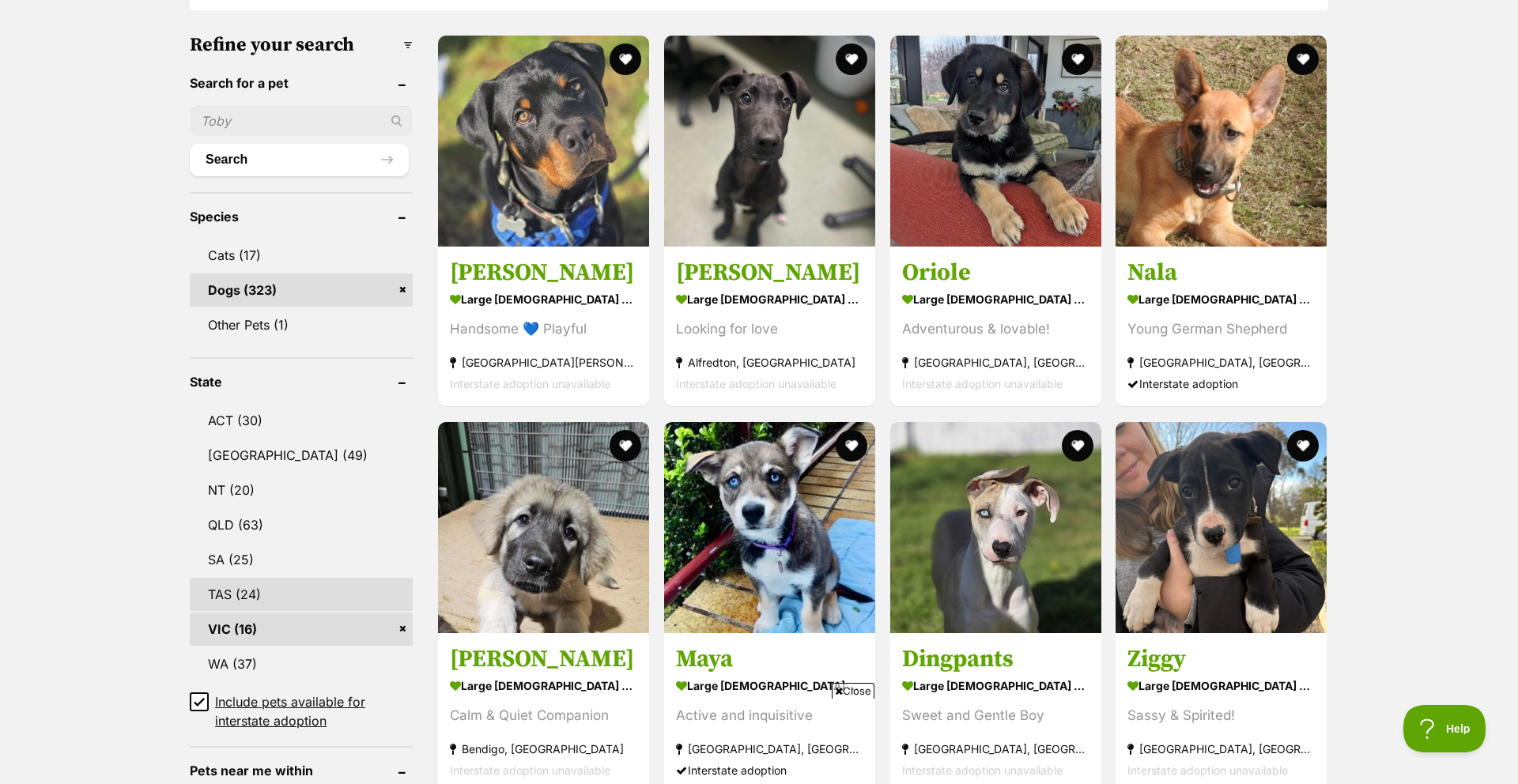
click at [246, 595] on link "TAS (24)" at bounding box center [301, 595] width 223 height 33
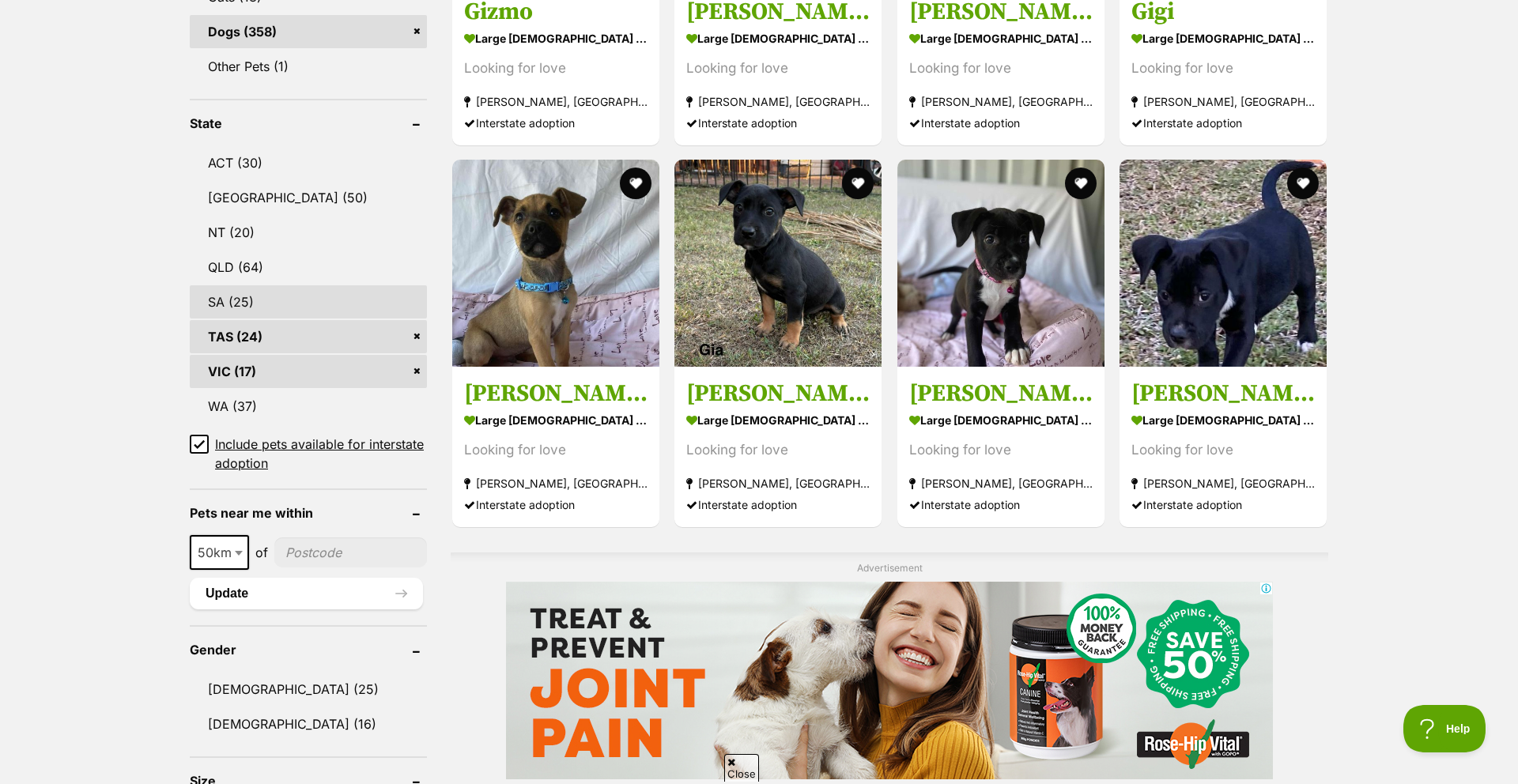
click at [229, 302] on link "SA (25)" at bounding box center [307, 302] width 237 height 33
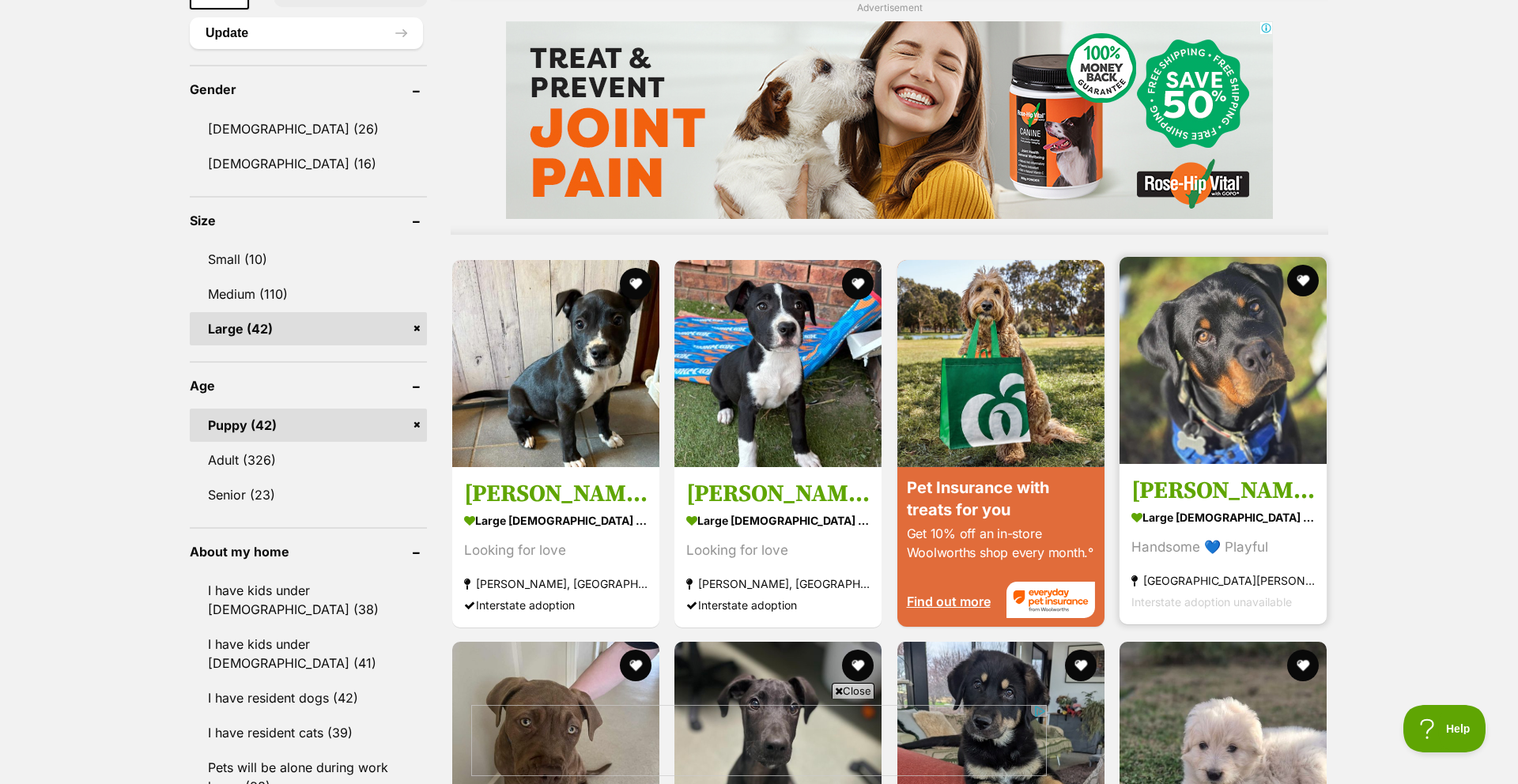
scroll to position [1297, 0]
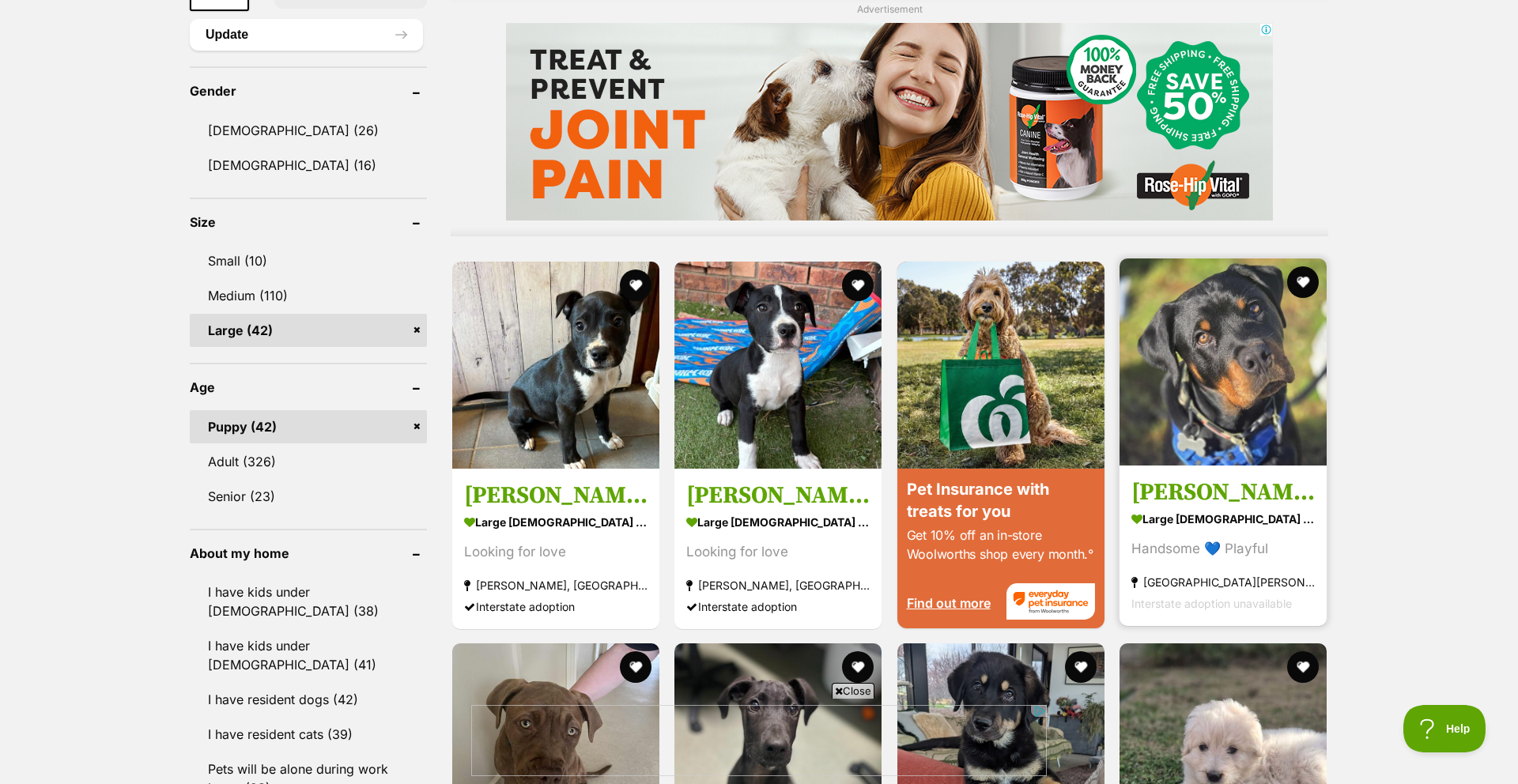
click at [1250, 401] on img at bounding box center [1223, 362] width 207 height 207
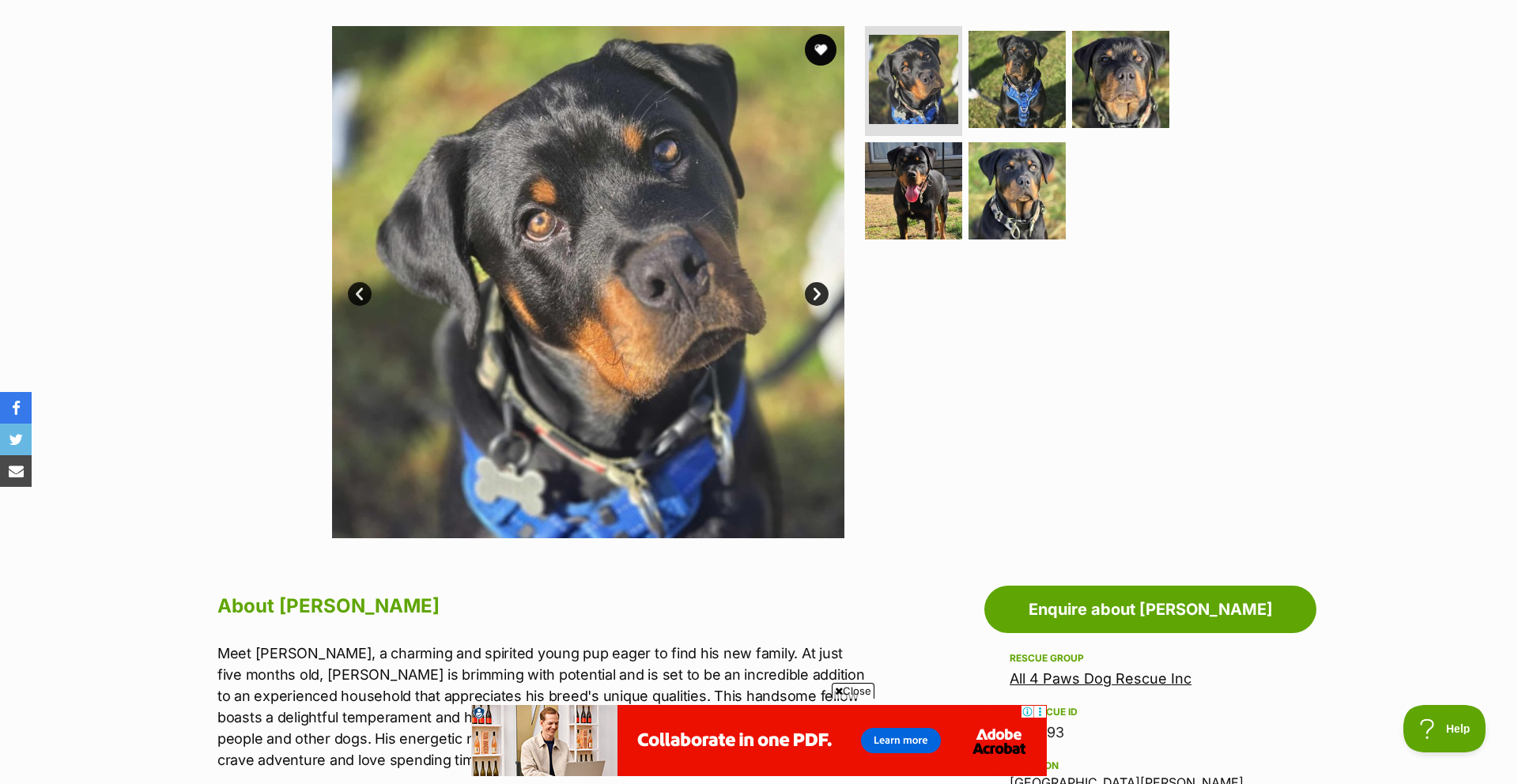
scroll to position [275, 0]
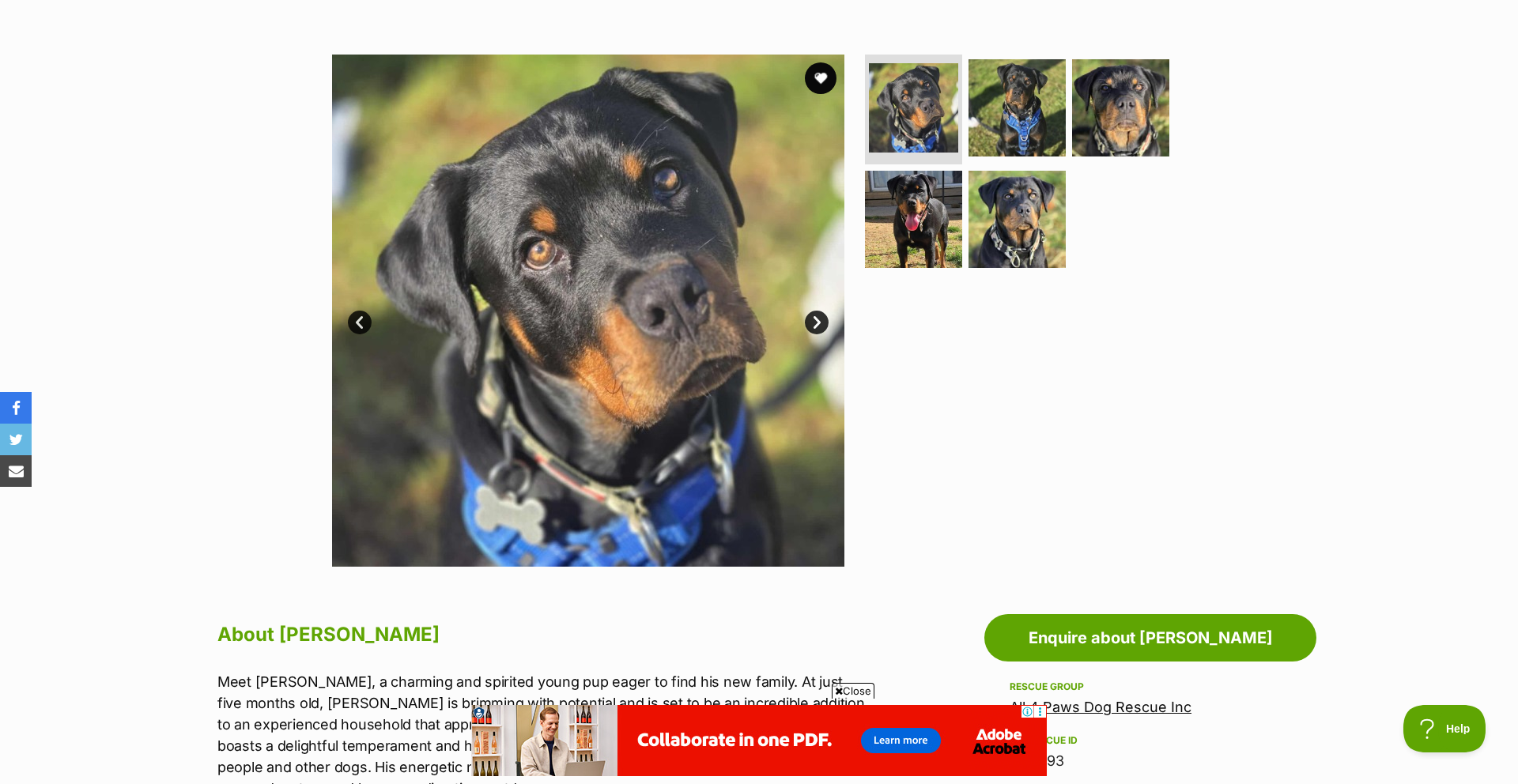
click at [818, 323] on link "Next" at bounding box center [816, 322] width 24 height 24
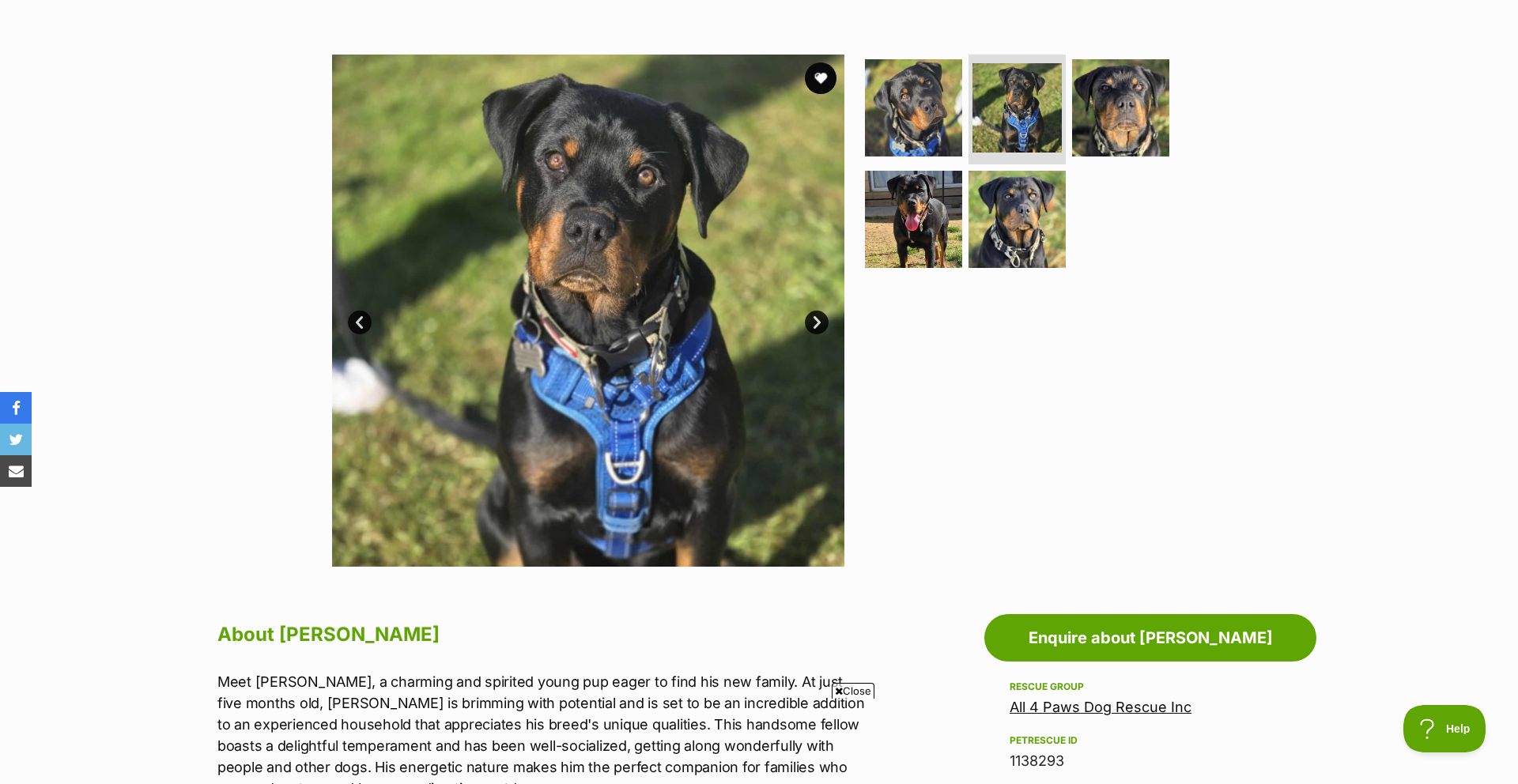
scroll to position [0, 0]
click at [818, 323] on link "Next" at bounding box center [816, 322] width 24 height 24
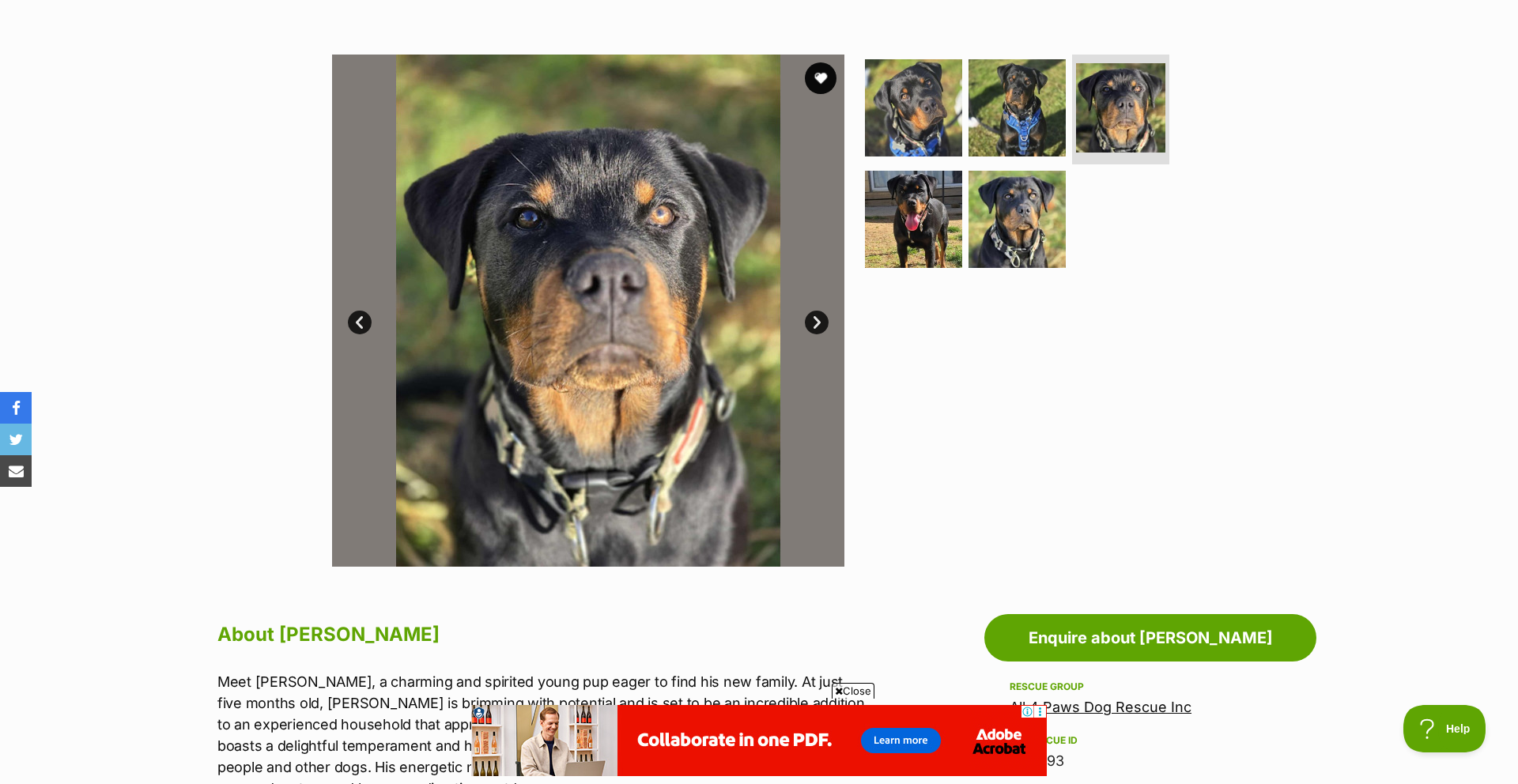
click at [818, 323] on link "Next" at bounding box center [816, 322] width 24 height 24
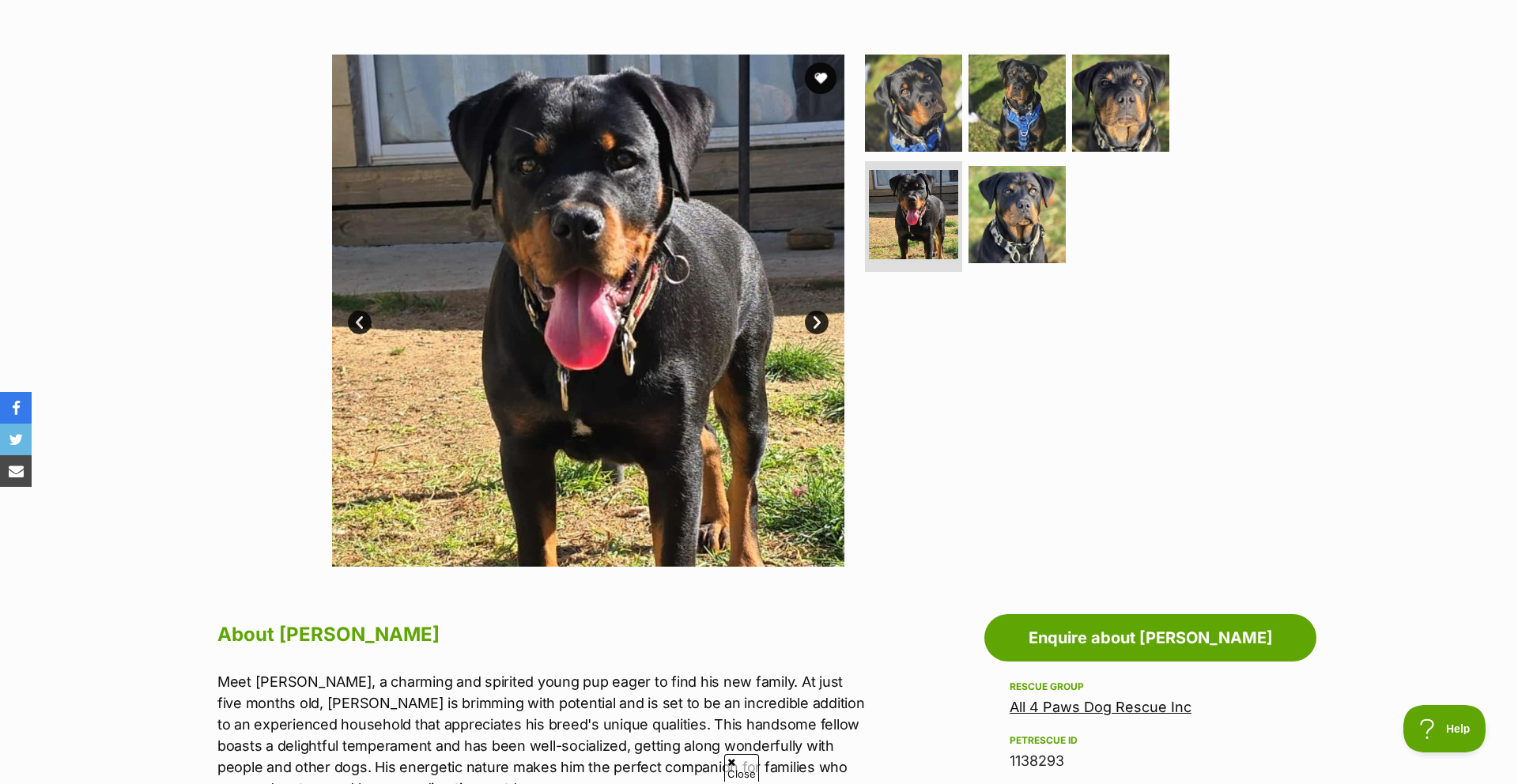
click at [818, 323] on link "Next" at bounding box center [816, 322] width 24 height 24
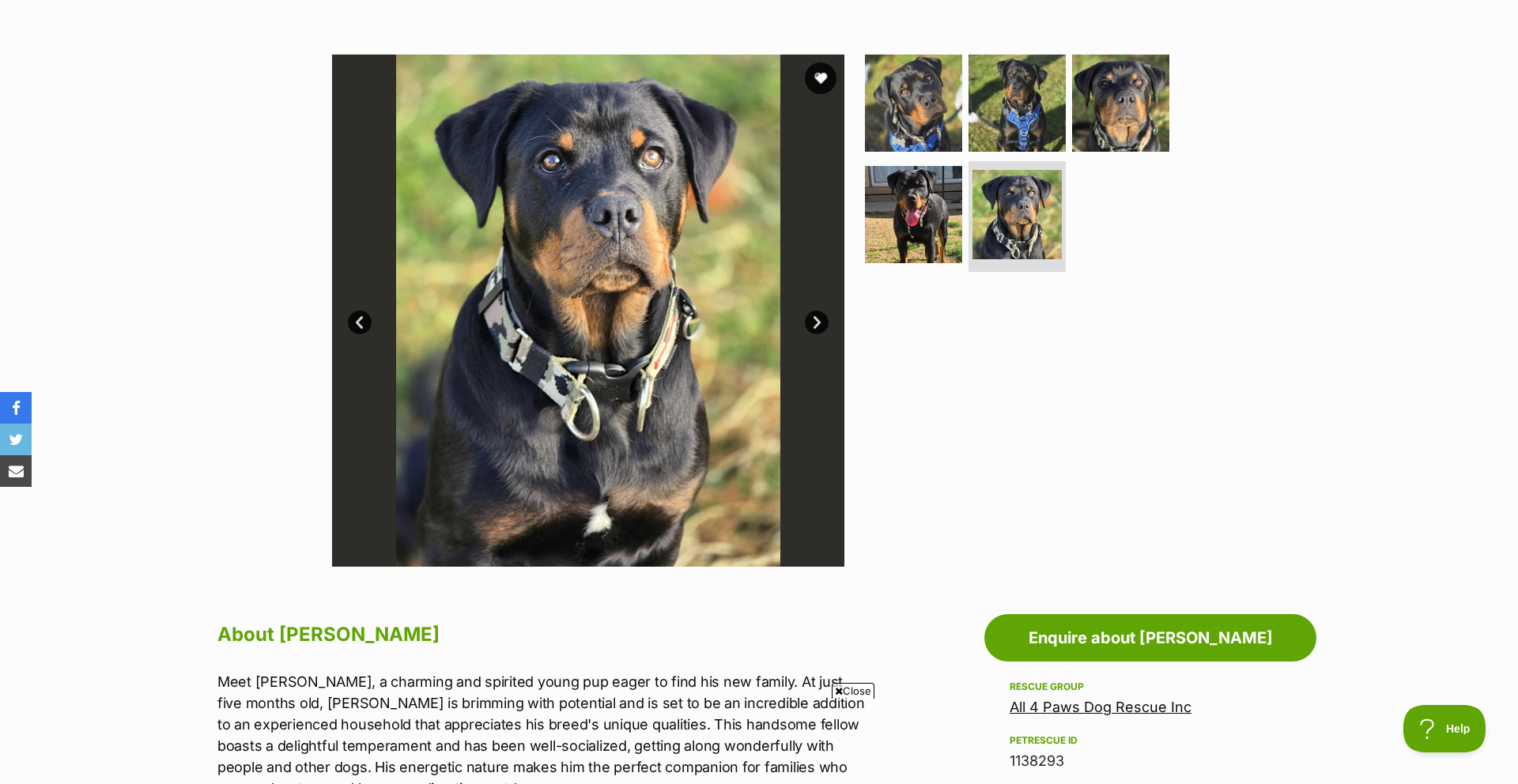
click at [818, 323] on link "Next" at bounding box center [816, 322] width 24 height 24
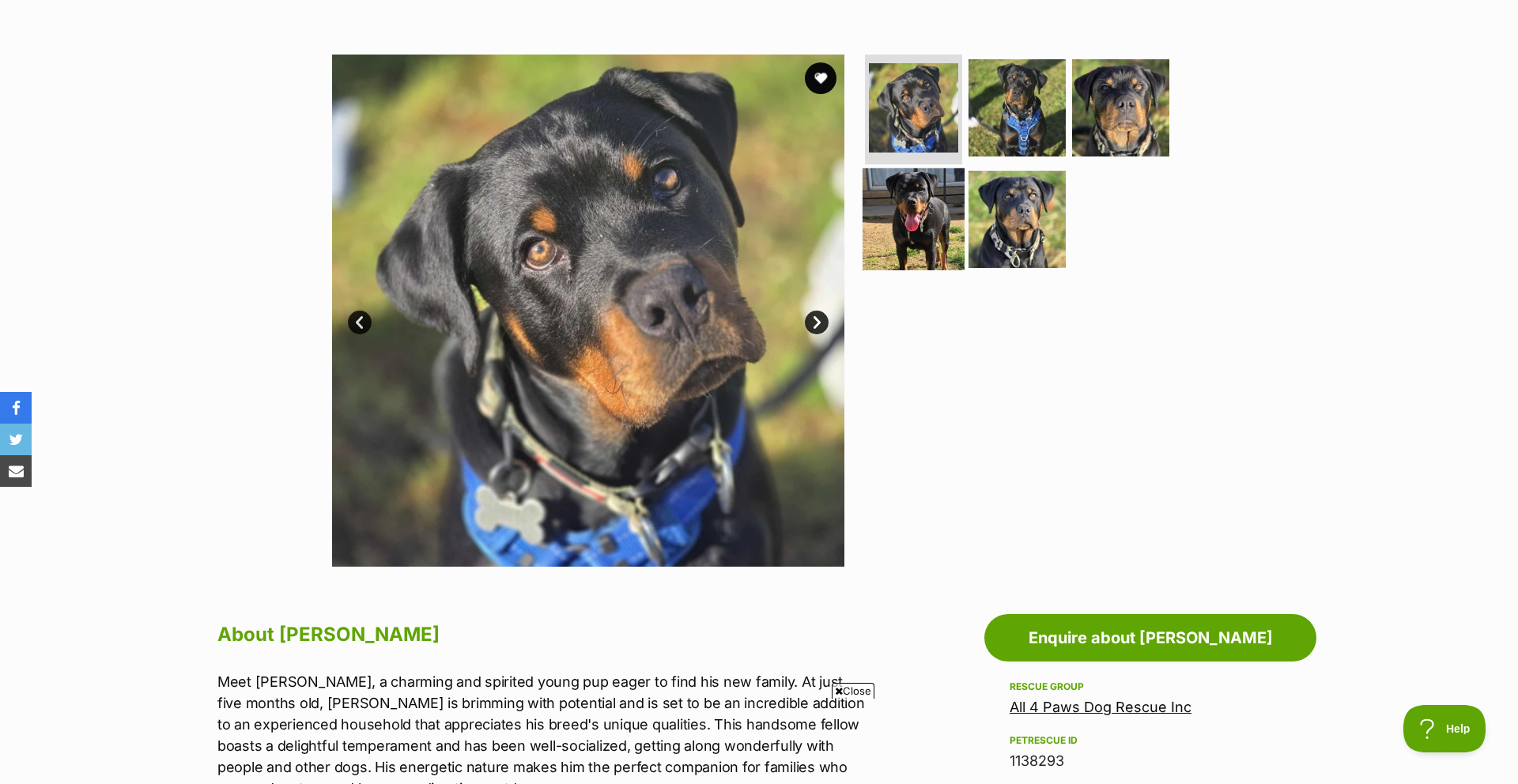
click at [913, 202] on img at bounding box center [913, 218] width 102 height 102
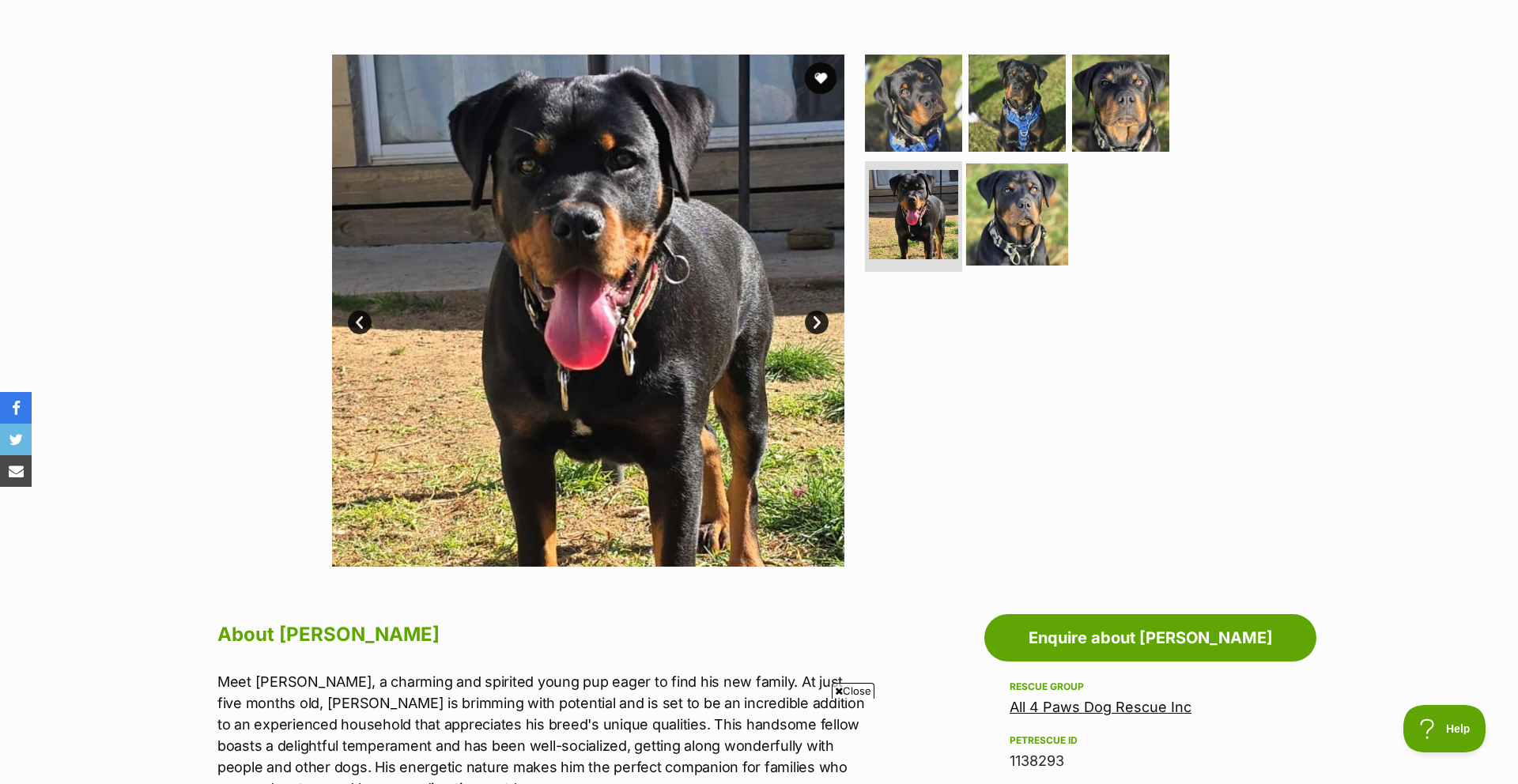
click at [1007, 213] on img at bounding box center [1016, 214] width 102 height 102
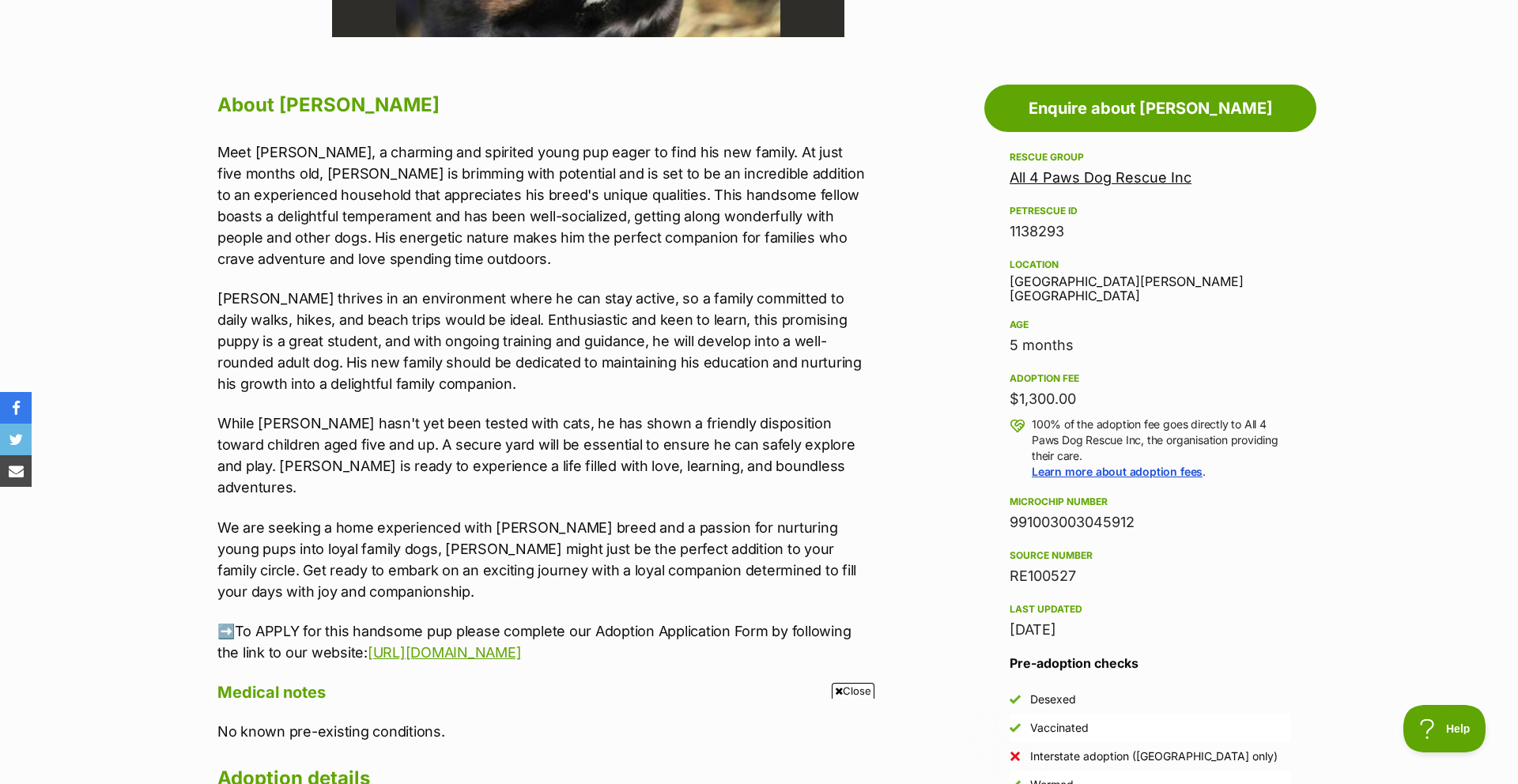
click at [1041, 180] on link "All 4 Paws Dog Rescue Inc" at bounding box center [1100, 177] width 182 height 16
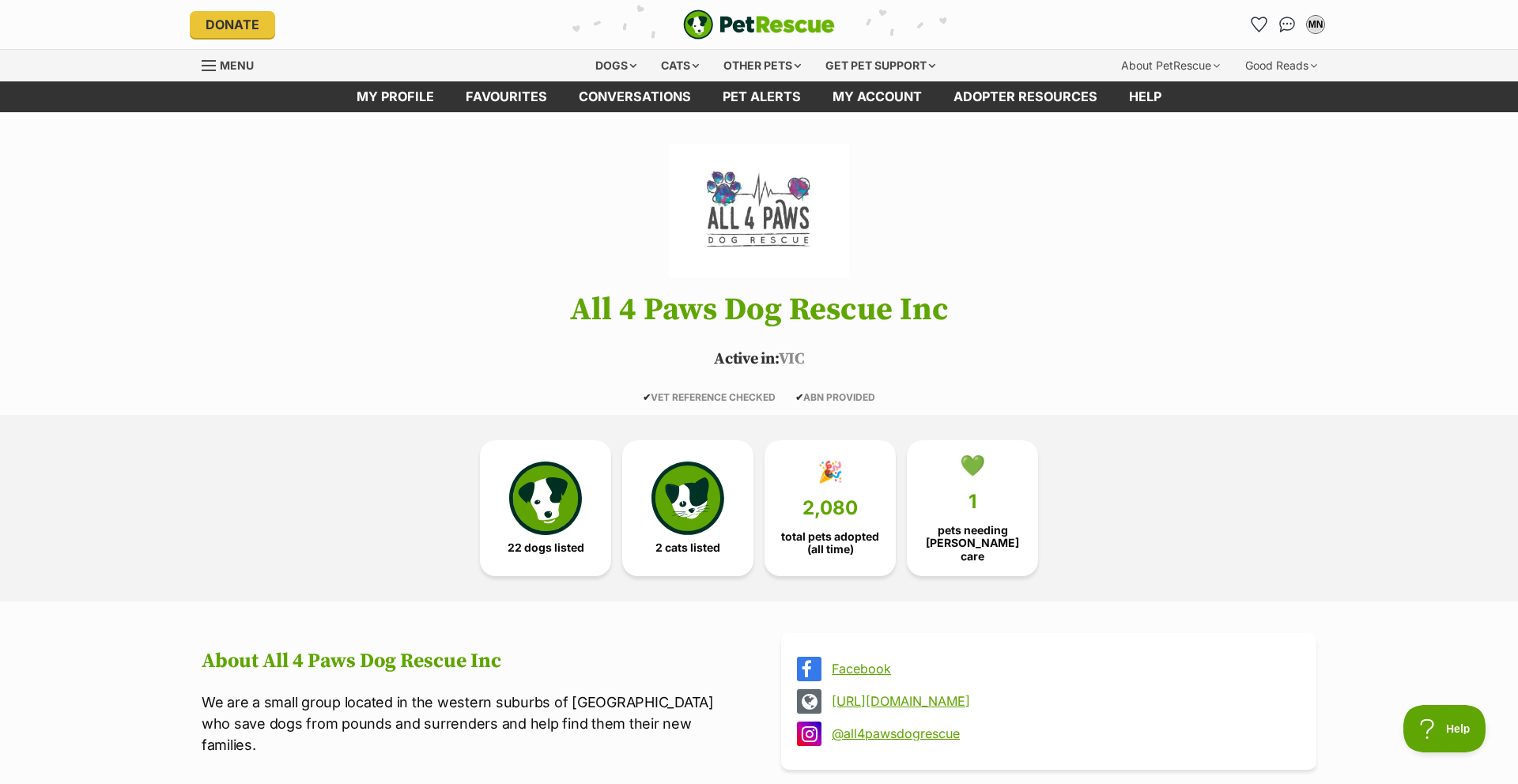
click at [210, 67] on div "Menu" at bounding box center [210, 65] width 15 height 13
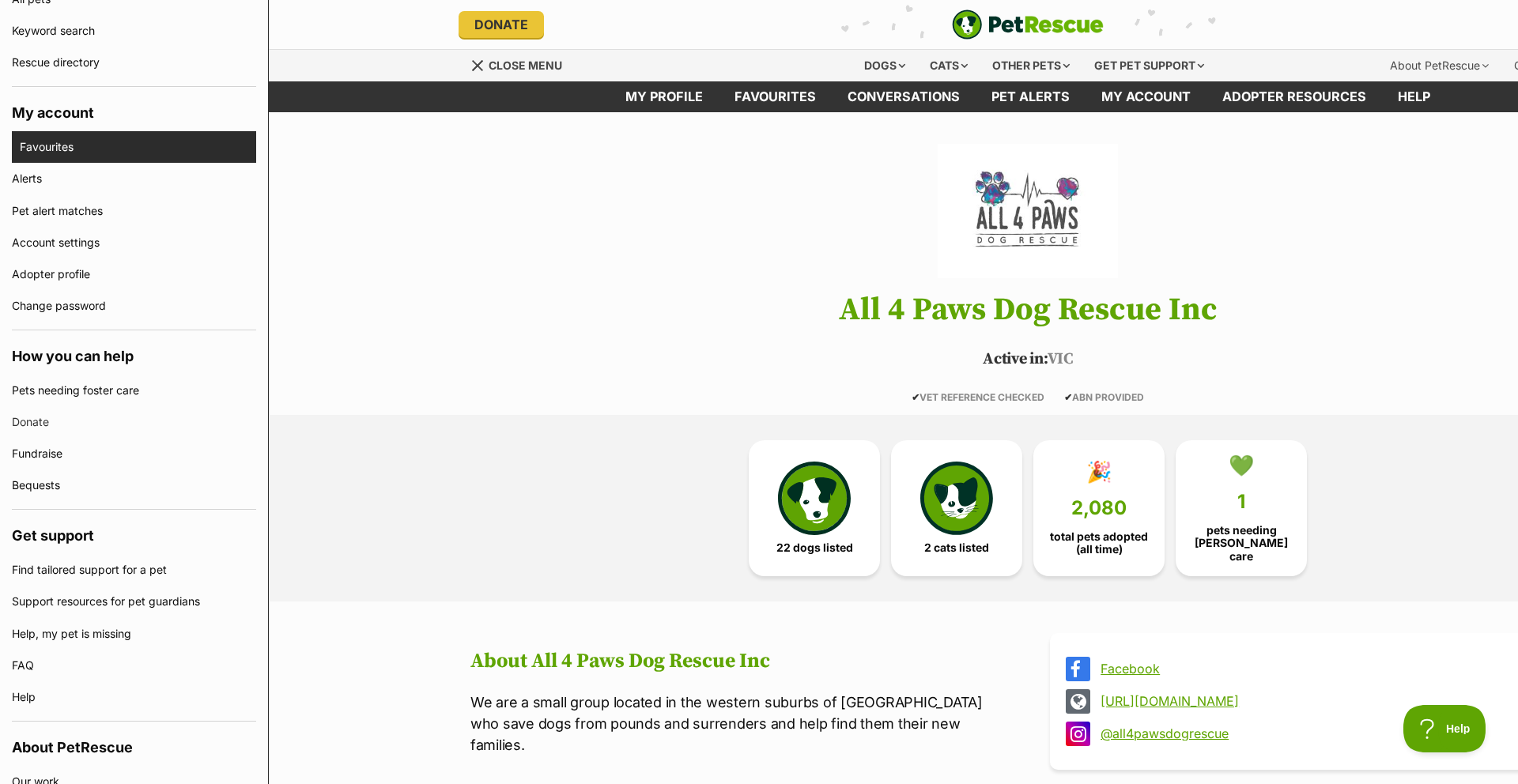
scroll to position [428, 0]
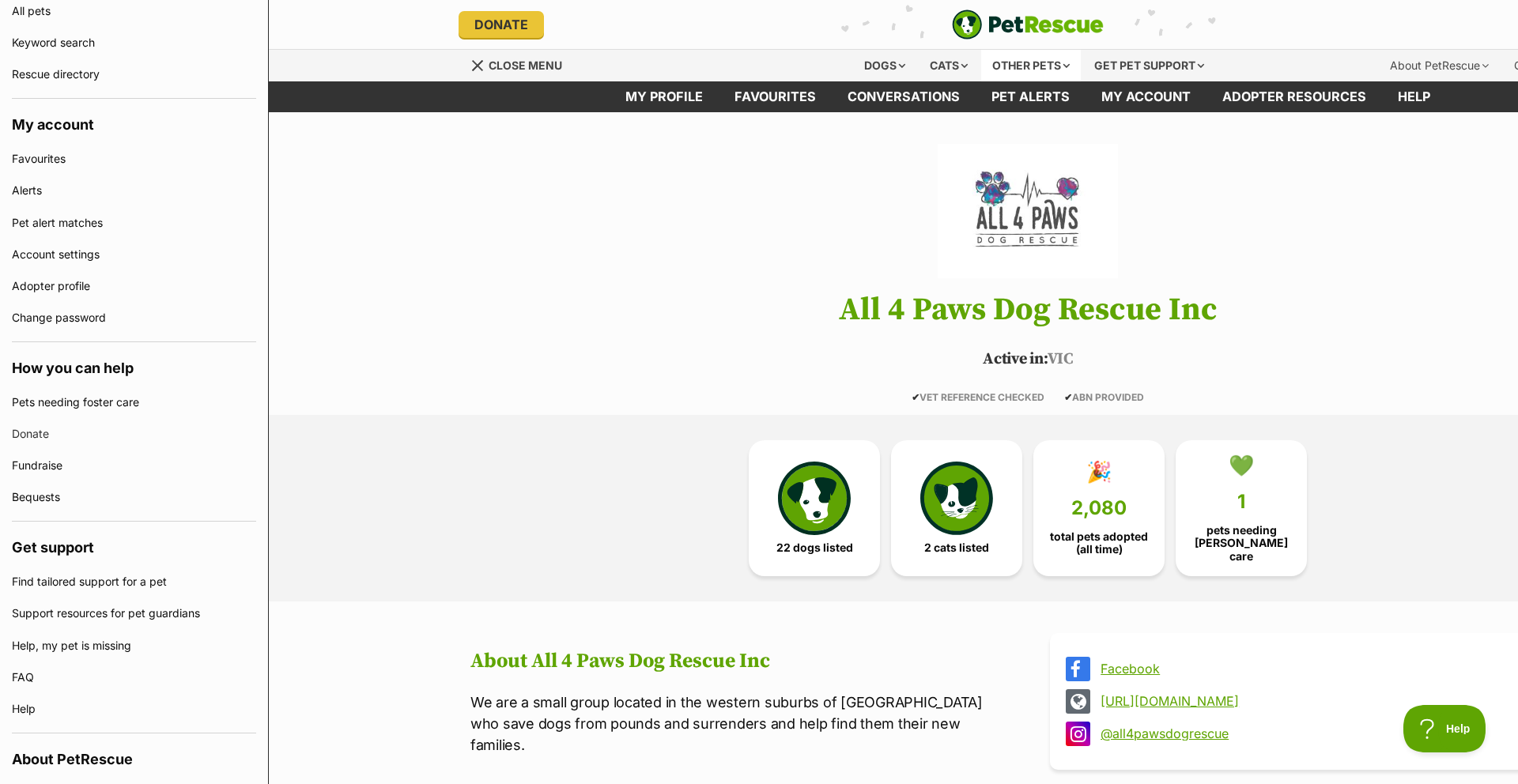
click at [1031, 66] on div "Other pets" at bounding box center [1031, 66] width 100 height 32
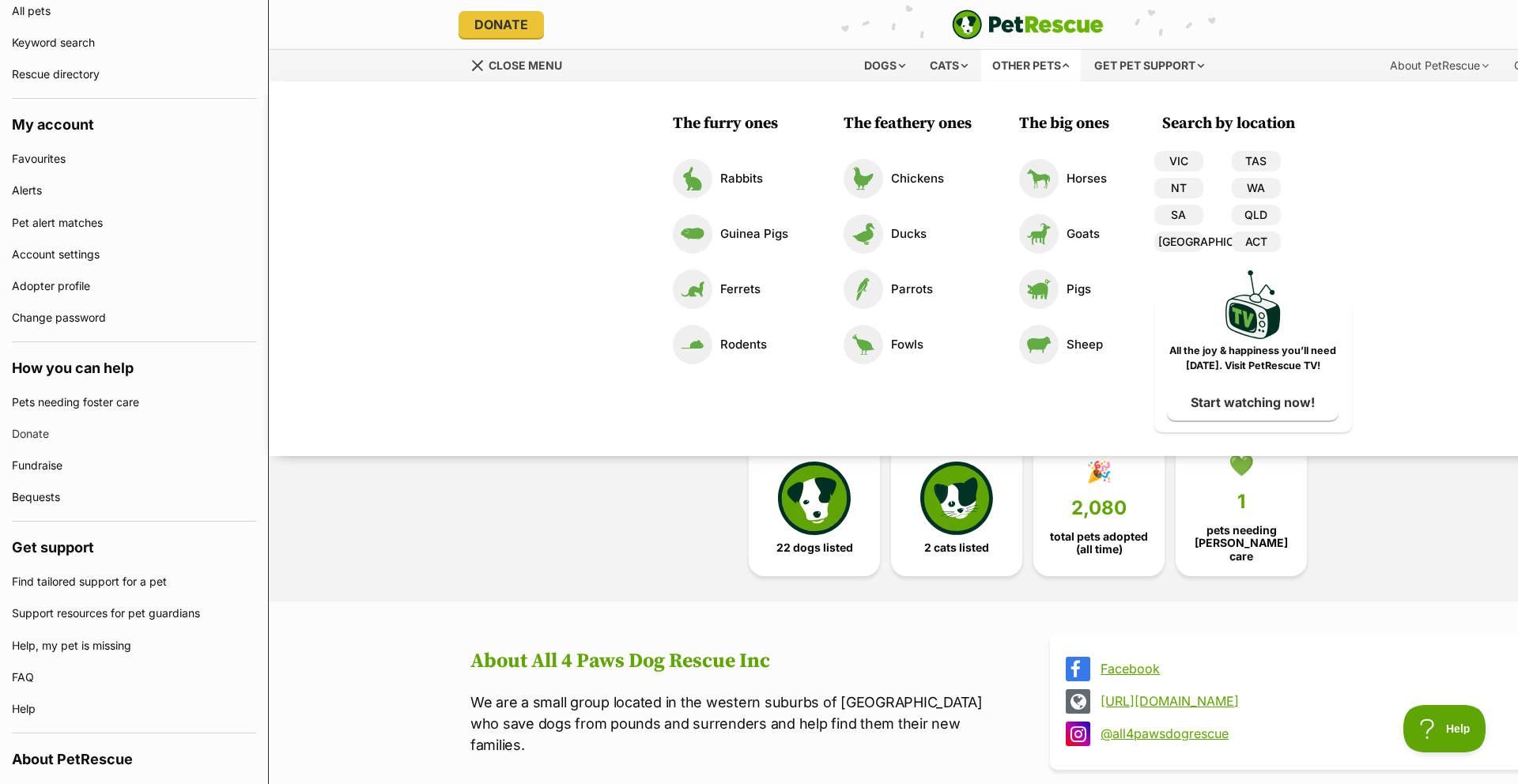
scroll to position [0, 0]
click at [924, 175] on p "Chickens" at bounding box center [918, 179] width 53 height 18
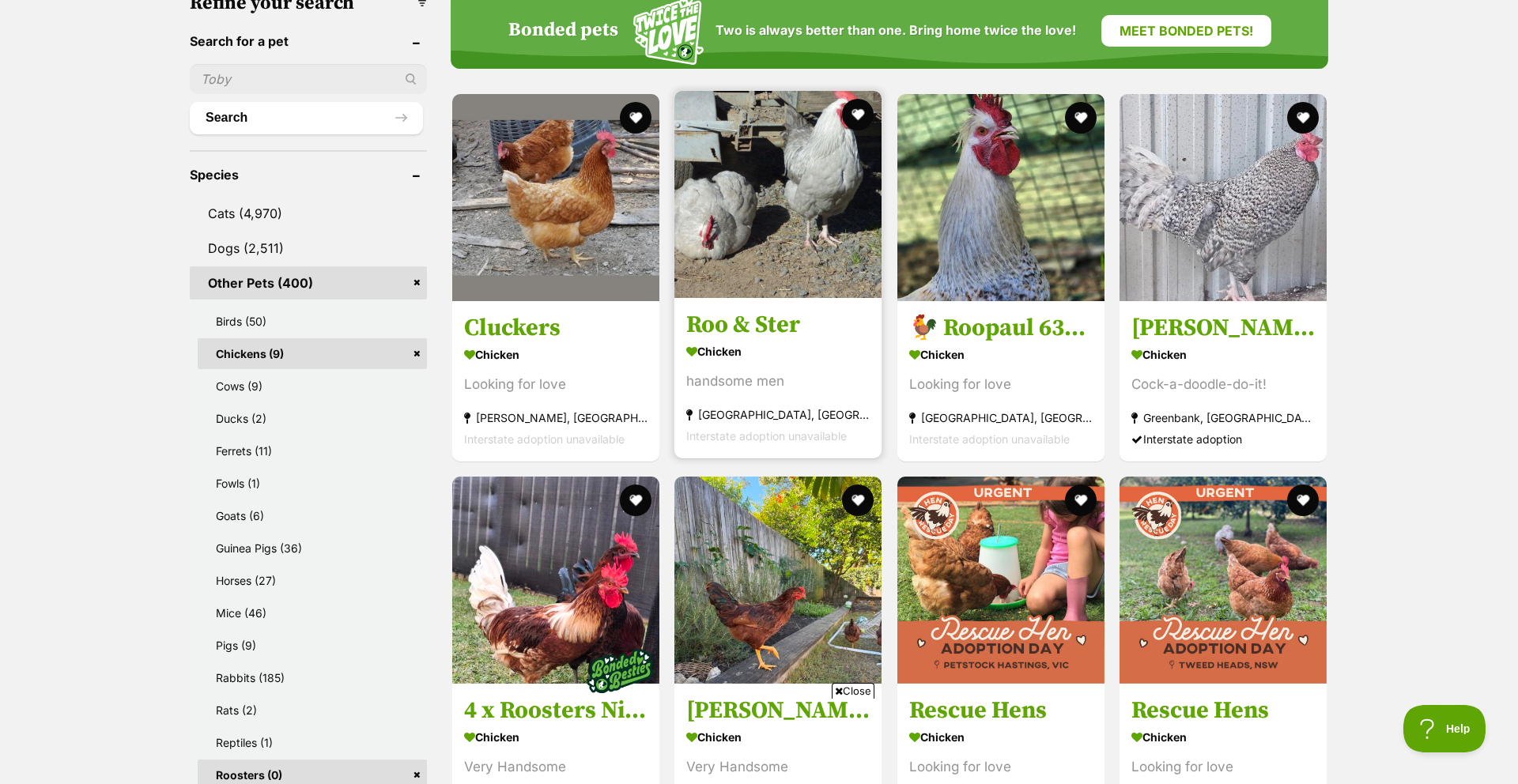
scroll to position [521, 0]
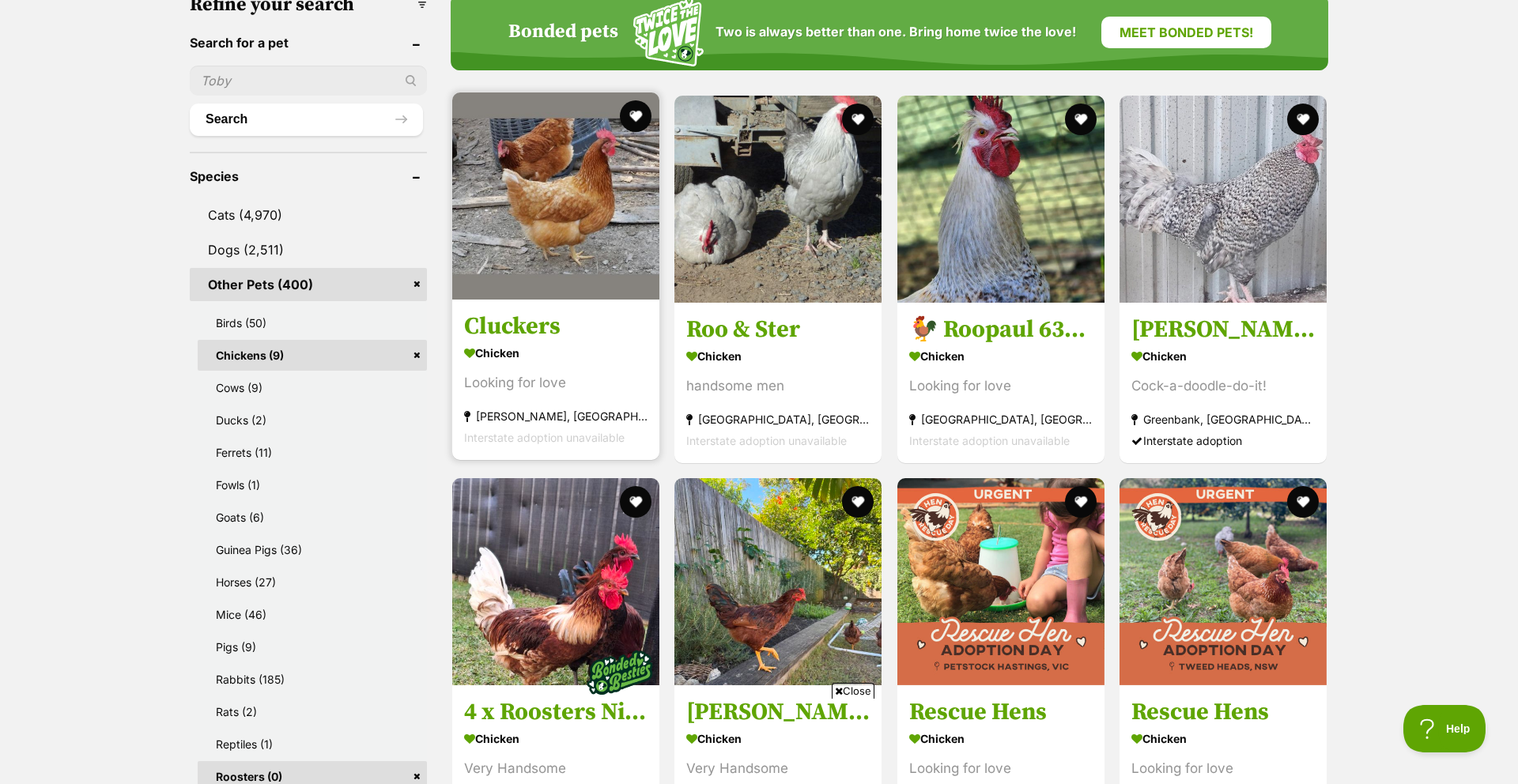
click at [561, 201] on img at bounding box center [556, 196] width 207 height 207
